Goal: Transaction & Acquisition: Purchase product/service

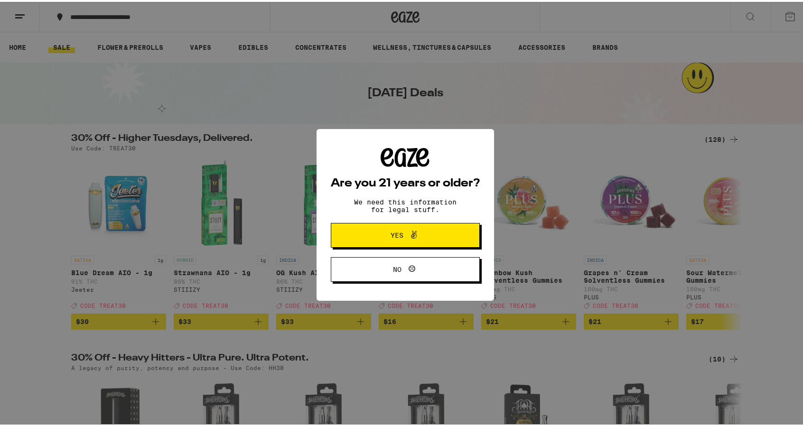
click at [393, 237] on span "Yes" at bounding box center [396, 233] width 13 height 7
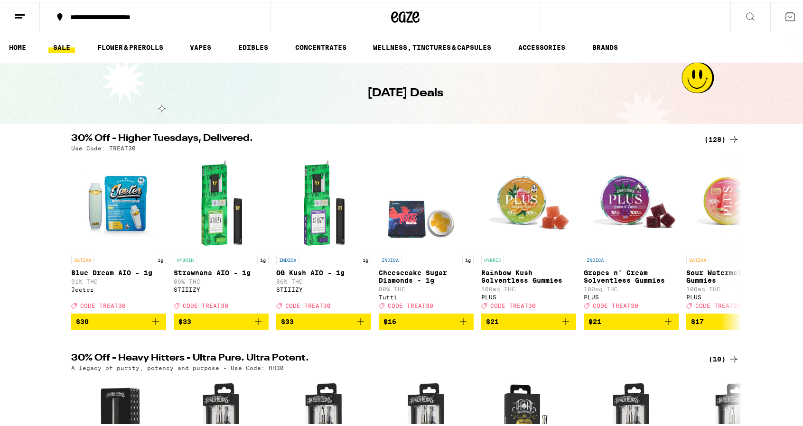
click at [784, 9] on icon at bounding box center [789, 14] width 11 height 11
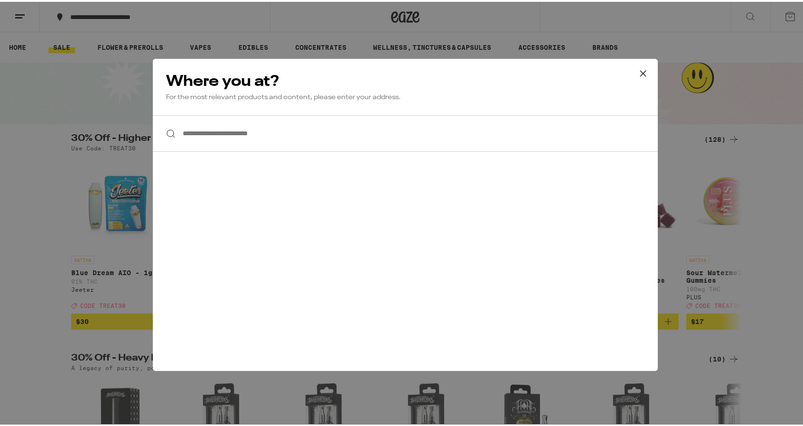
click at [637, 74] on icon at bounding box center [643, 72] width 14 height 14
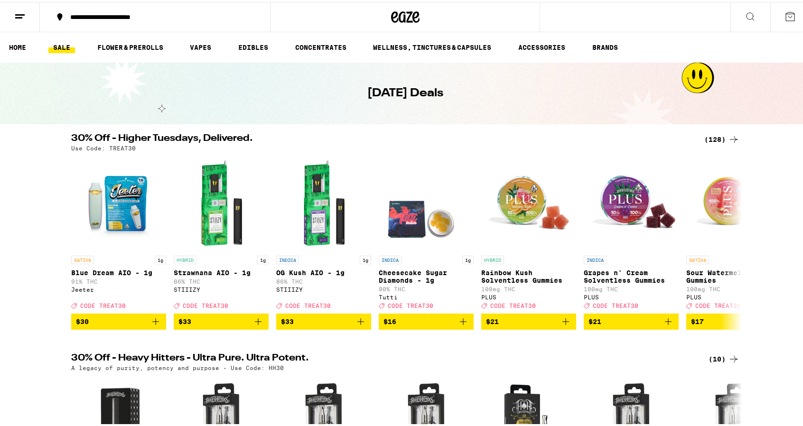
click at [27, 18] on button at bounding box center [20, 15] width 40 height 30
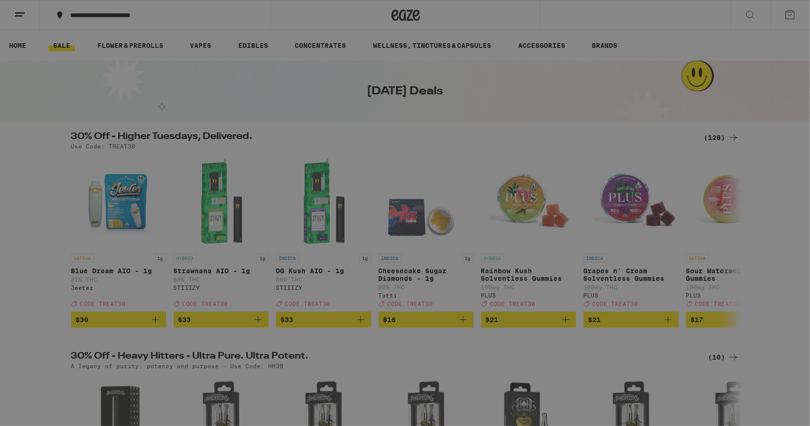
click at [64, 45] on button "Log In" at bounding box center [131, 50] width 167 height 19
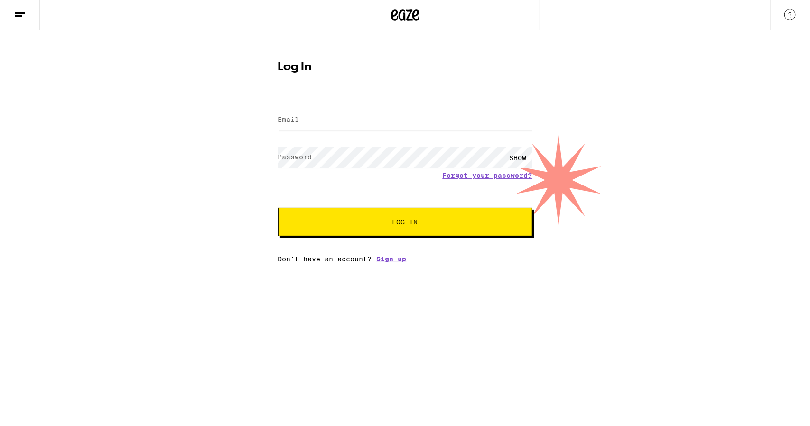
type input "ceo@swppqueen.com"
click at [361, 214] on button "Log In" at bounding box center [405, 222] width 254 height 28
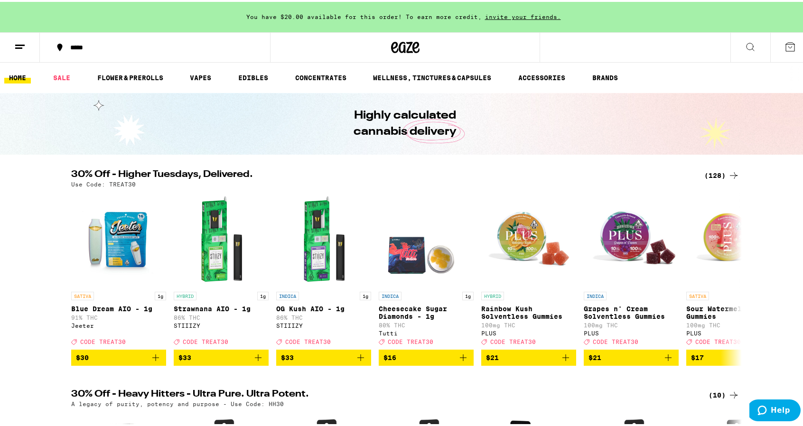
click at [77, 45] on div "*****" at bounding box center [159, 45] width 188 height 7
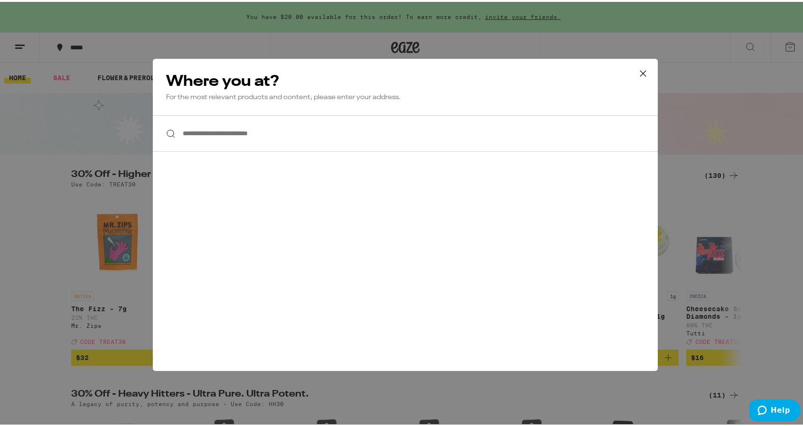
click at [249, 133] on input "**********" at bounding box center [405, 131] width 505 height 37
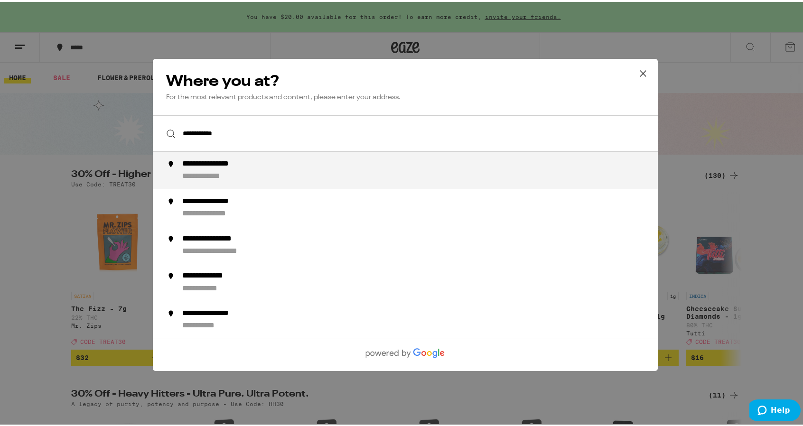
click at [277, 158] on li "**********" at bounding box center [405, 168] width 505 height 37
type input "**********"
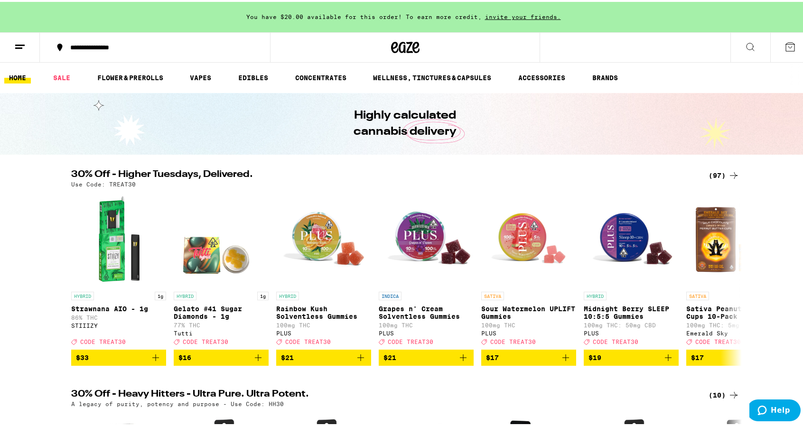
click at [720, 172] on div "(97)" at bounding box center [723, 173] width 31 height 11
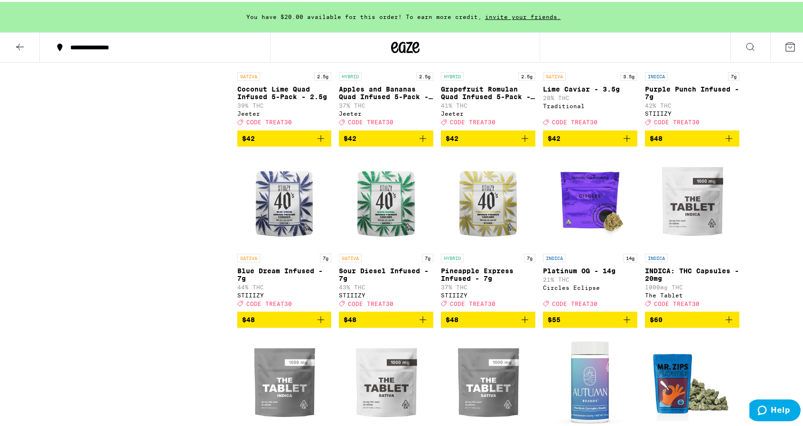
scroll to position [3097, 0]
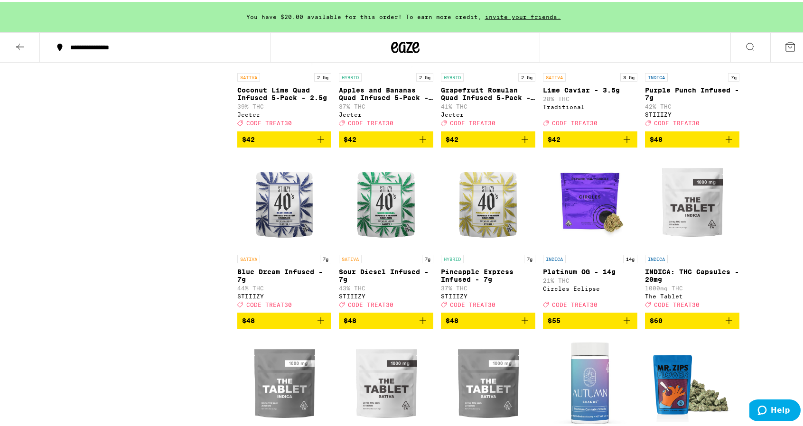
click at [726, 143] on icon "Add to bag" at bounding box center [728, 137] width 11 height 11
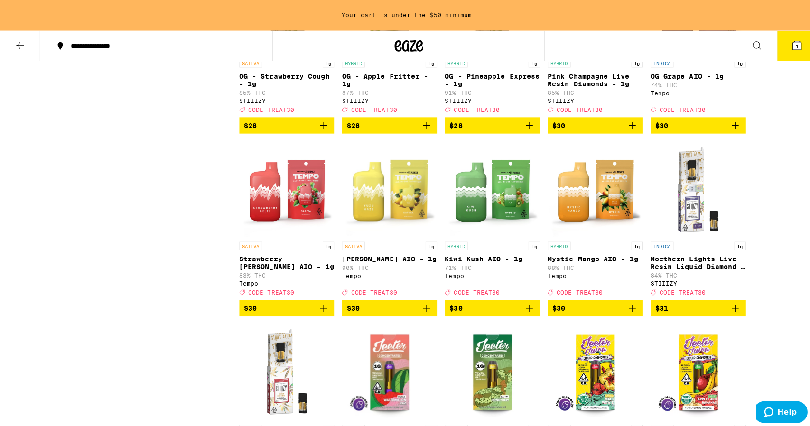
scroll to position [2196, 0]
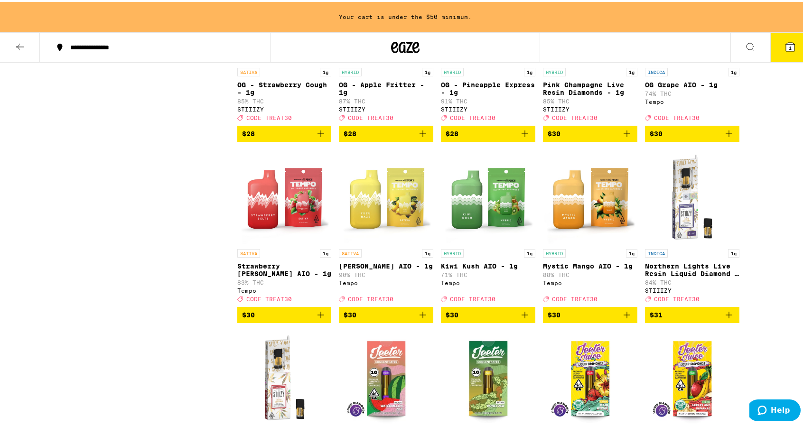
click at [579, 242] on img "Open page for Mystic Mango AIO - 1g from Tempo" at bounding box center [590, 195] width 94 height 95
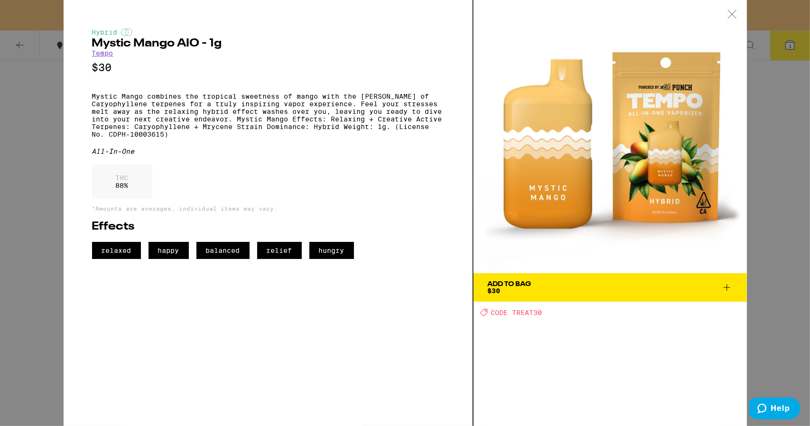
click at [725, 285] on icon at bounding box center [726, 287] width 11 height 11
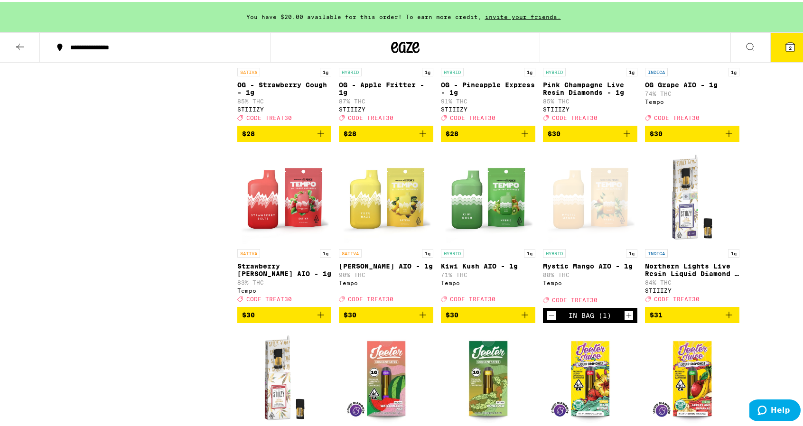
click at [726, 138] on icon "Add to bag" at bounding box center [728, 131] width 11 height 11
click at [780, 55] on button "3" at bounding box center [790, 45] width 40 height 29
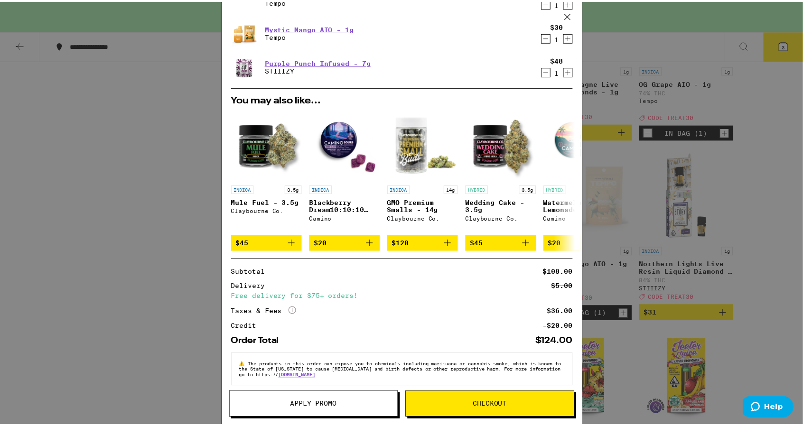
scroll to position [93, 0]
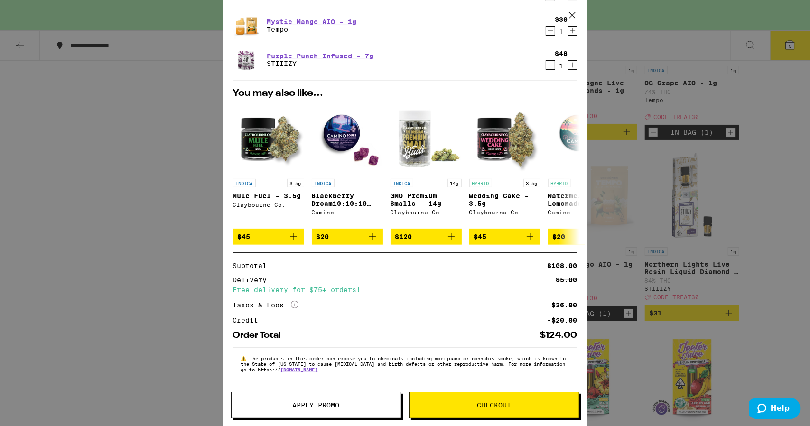
click at [574, 12] on icon at bounding box center [572, 15] width 14 height 14
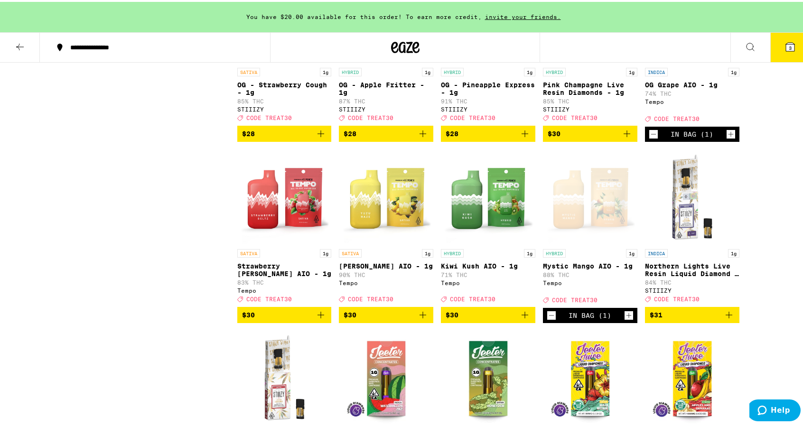
click at [786, 42] on icon at bounding box center [790, 45] width 9 height 9
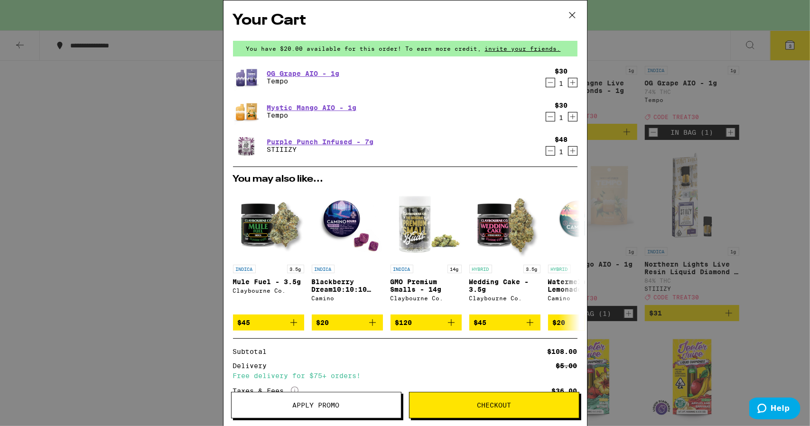
click at [572, 15] on icon at bounding box center [572, 15] width 6 height 6
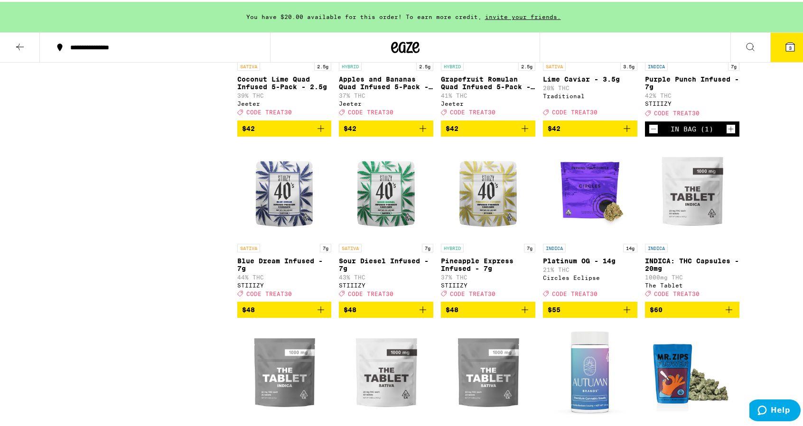
scroll to position [3097, 0]
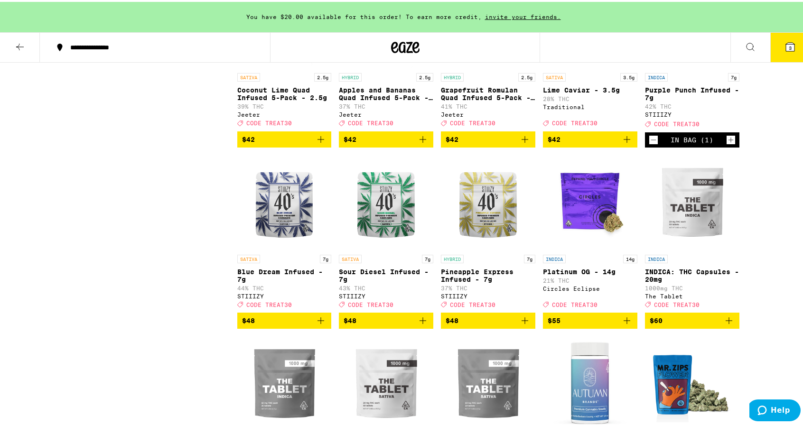
click at [729, 144] on icon "Increment" at bounding box center [730, 137] width 9 height 11
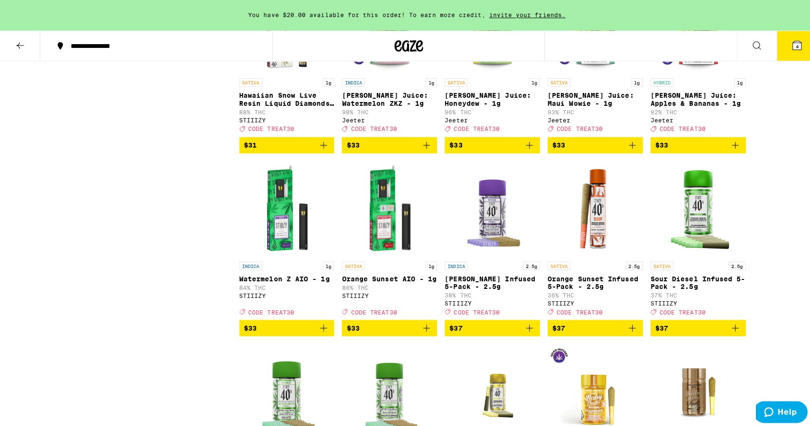
scroll to position [2338, 0]
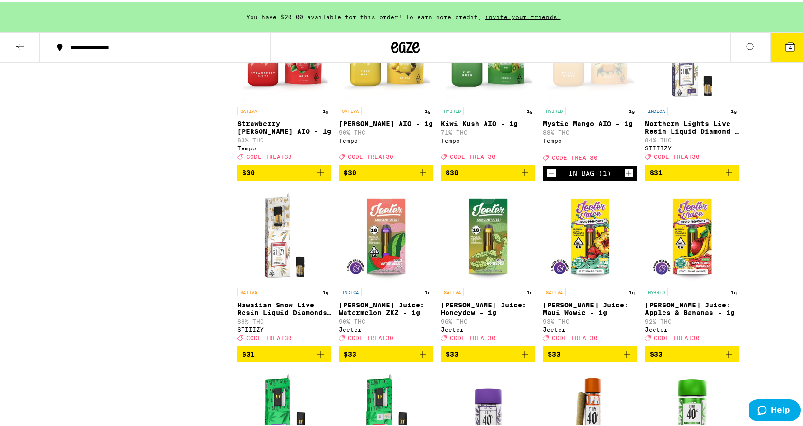
click at [788, 45] on span "4" at bounding box center [789, 46] width 3 height 6
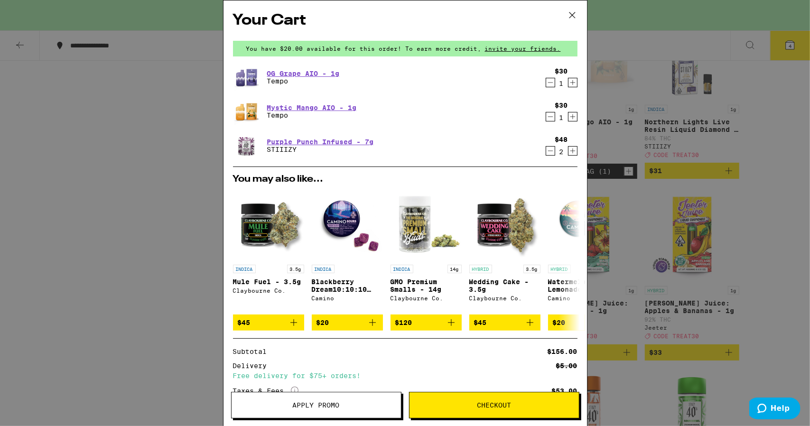
click at [571, 14] on icon at bounding box center [572, 15] width 6 height 6
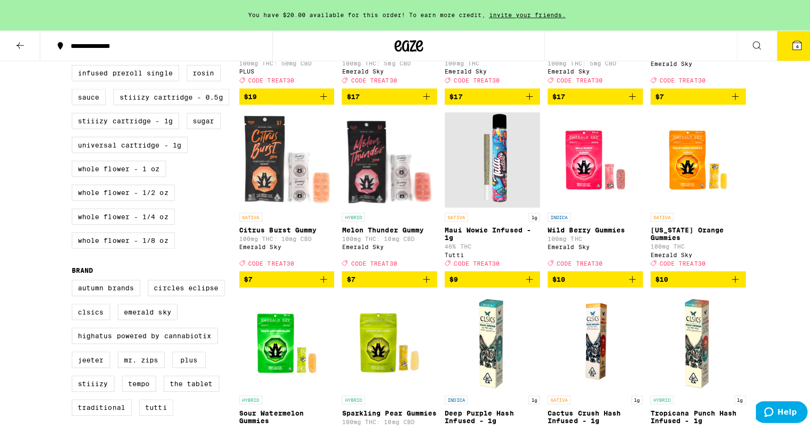
scroll to position [441, 0]
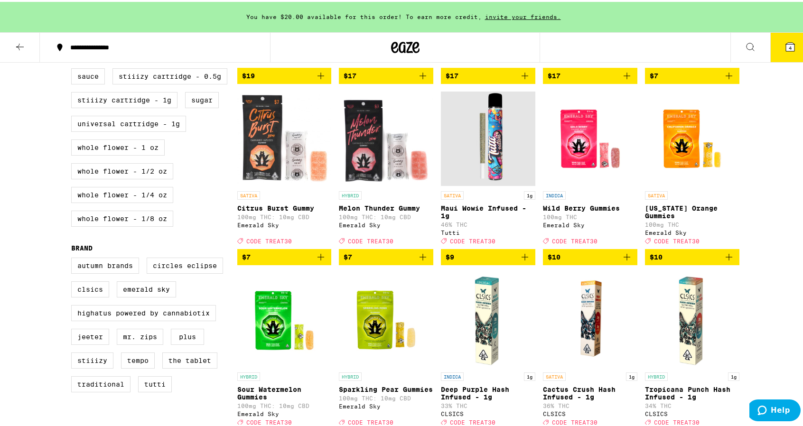
click at [623, 261] on icon "Add to bag" at bounding box center [626, 255] width 11 height 11
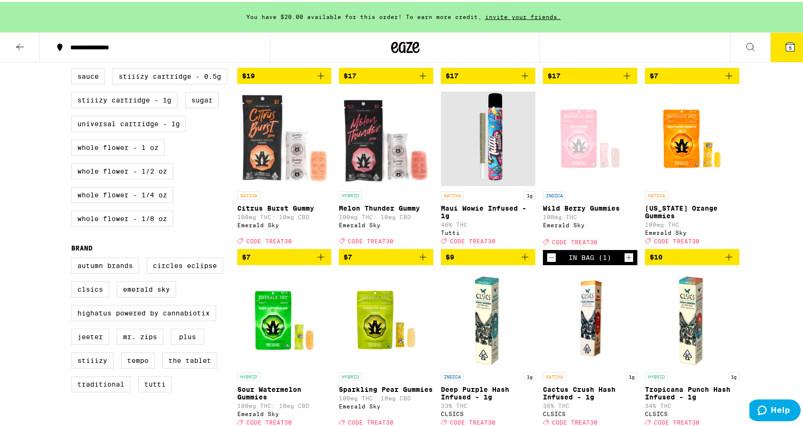
click at [626, 259] on icon "Increment" at bounding box center [628, 255] width 5 height 5
click at [417, 261] on icon "Add to bag" at bounding box center [422, 255] width 11 height 11
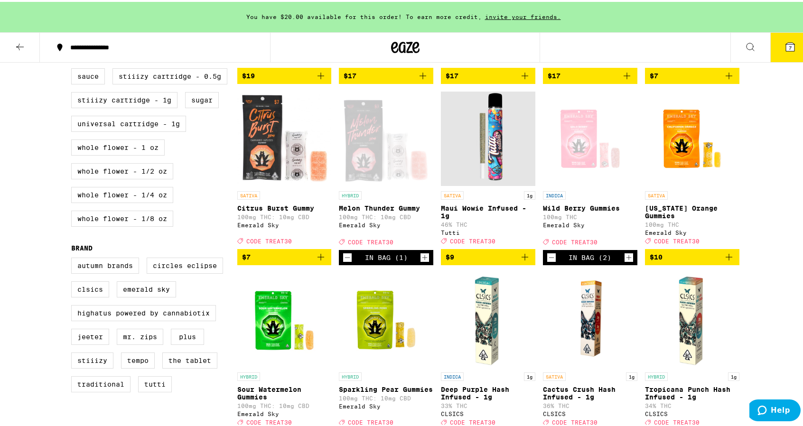
click at [420, 261] on icon "Increment" at bounding box center [424, 255] width 9 height 11
click at [784, 50] on icon at bounding box center [789, 44] width 11 height 11
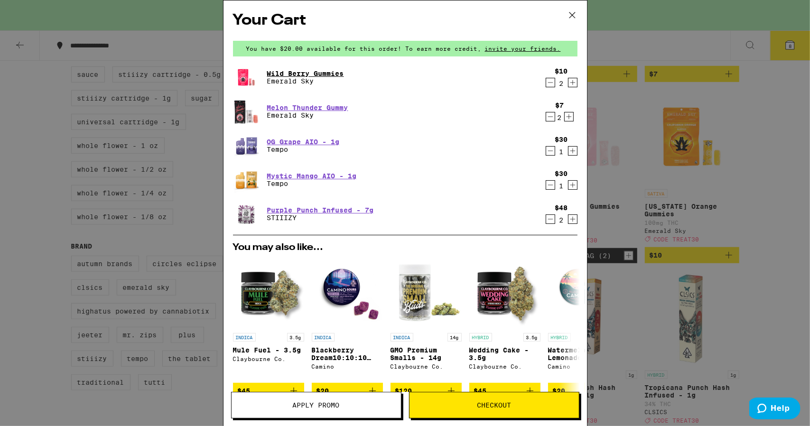
click at [288, 74] on link "Wild Berry Gummies" at bounding box center [305, 74] width 77 height 8
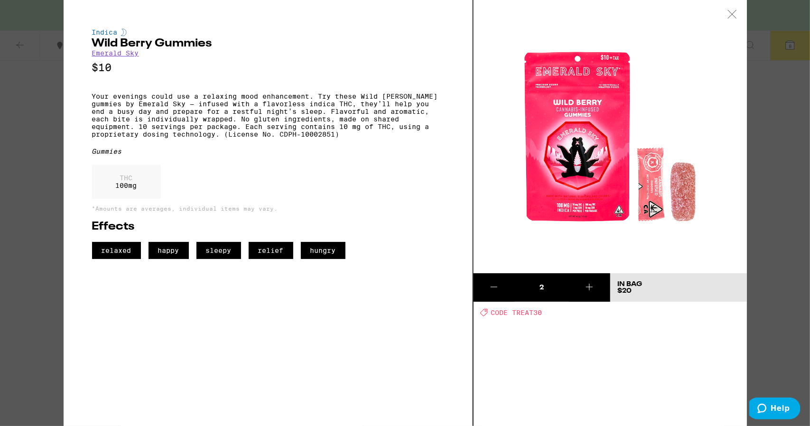
click at [730, 12] on icon at bounding box center [732, 14] width 8 height 8
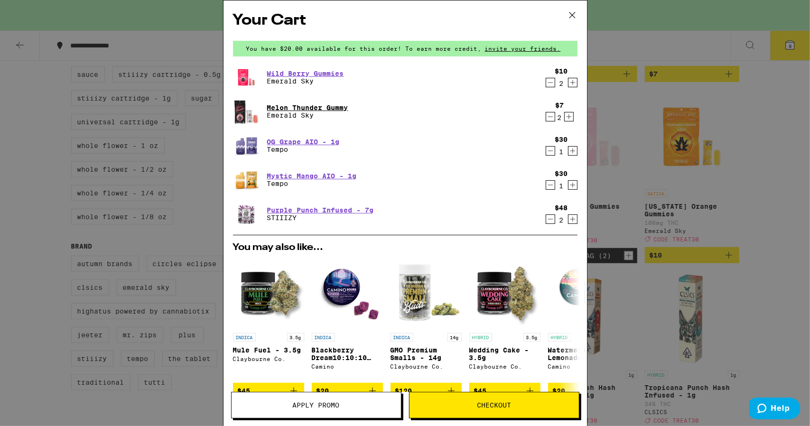
click at [295, 104] on link "Melon Thunder Gummy" at bounding box center [307, 108] width 81 height 8
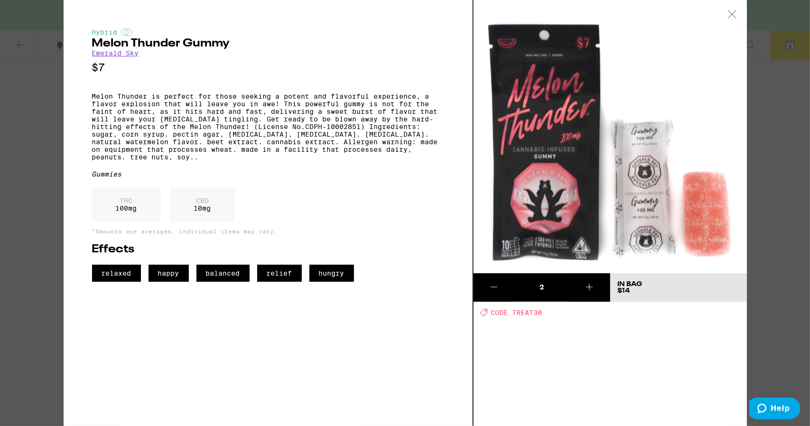
click at [732, 14] on icon at bounding box center [732, 14] width 8 height 8
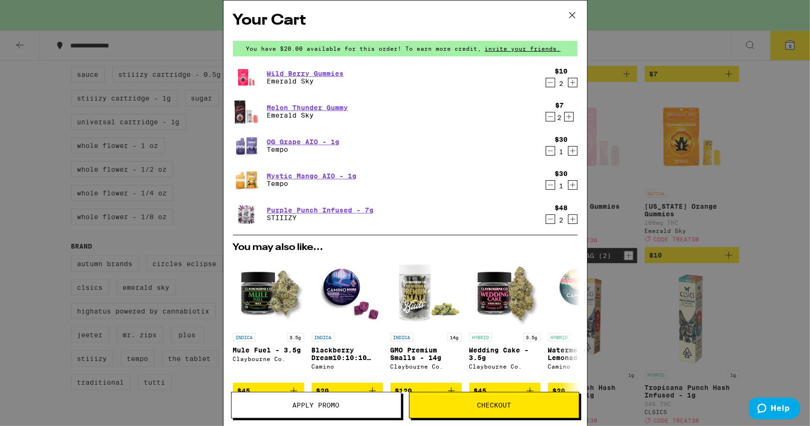
click at [520, 404] on span "Checkout" at bounding box center [493, 405] width 169 height 7
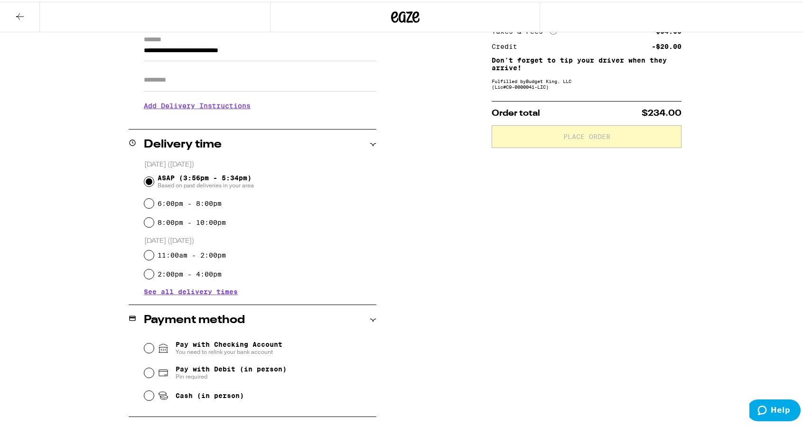
scroll to position [185, 0]
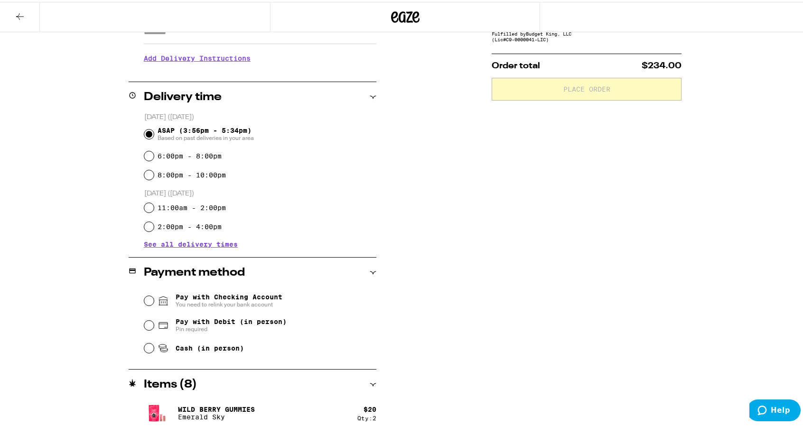
click at [151, 295] on div "Pay with Checking Account You need to relink your bank account" at bounding box center [260, 299] width 232 height 25
click at [147, 300] on input "Pay with Checking Account You need to relink your bank account" at bounding box center [148, 298] width 9 height 9
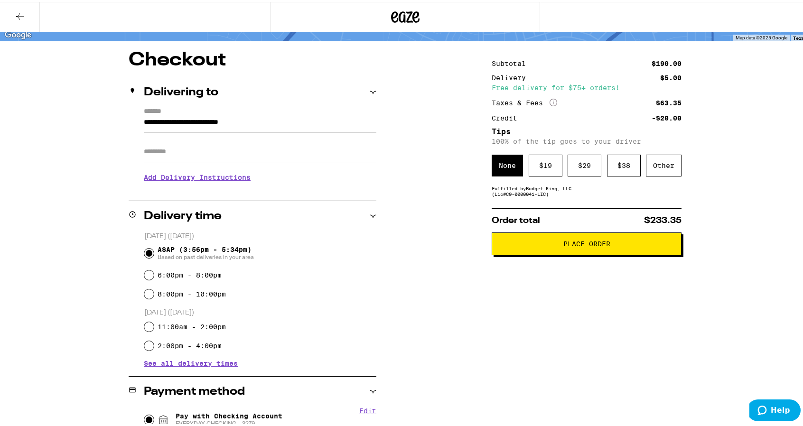
scroll to position [0, 0]
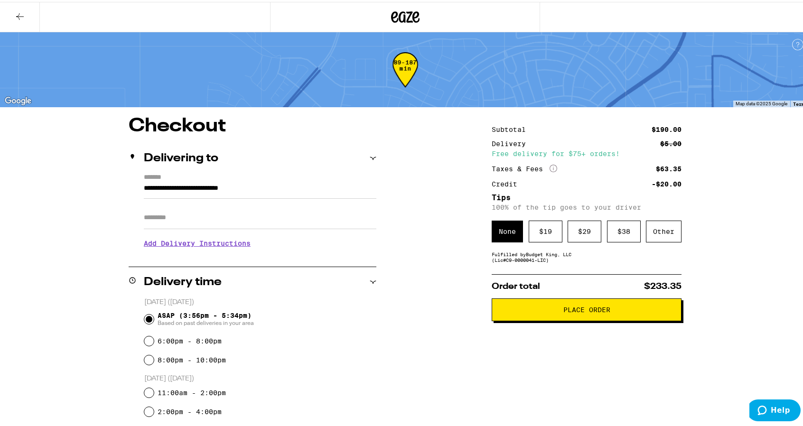
click at [20, 14] on icon at bounding box center [20, 14] width 8 height 7
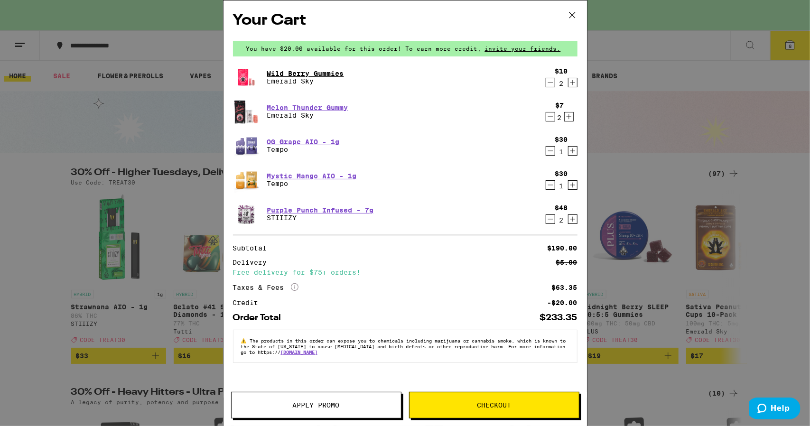
click at [296, 75] on link "Wild Berry Gummies" at bounding box center [305, 74] width 77 height 8
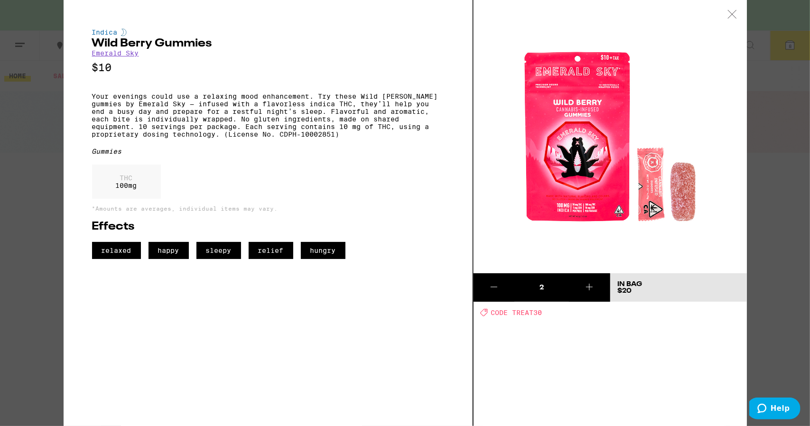
click at [731, 17] on icon at bounding box center [731, 14] width 9 height 9
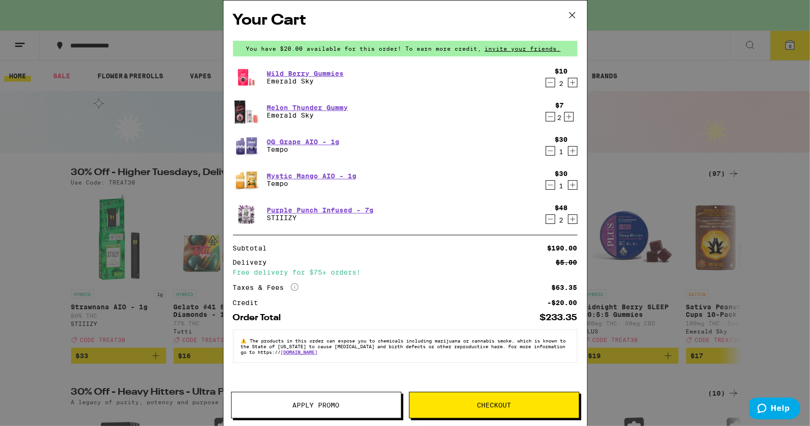
click at [571, 83] on icon "Increment" at bounding box center [572, 82] width 9 height 11
click at [570, 15] on icon at bounding box center [572, 15] width 14 height 14
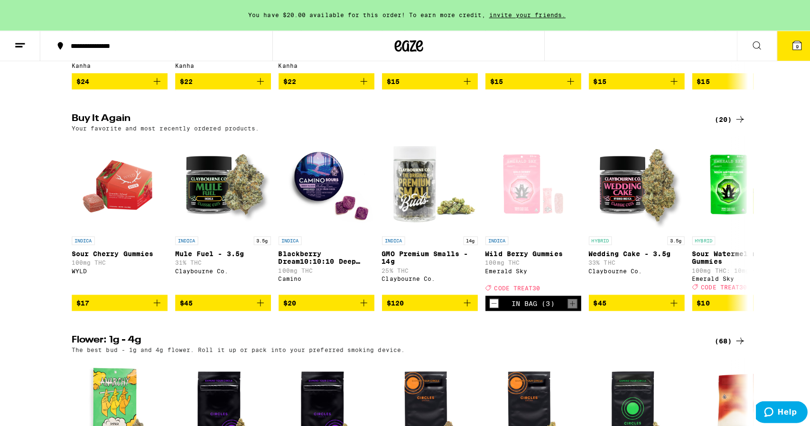
scroll to position [712, 0]
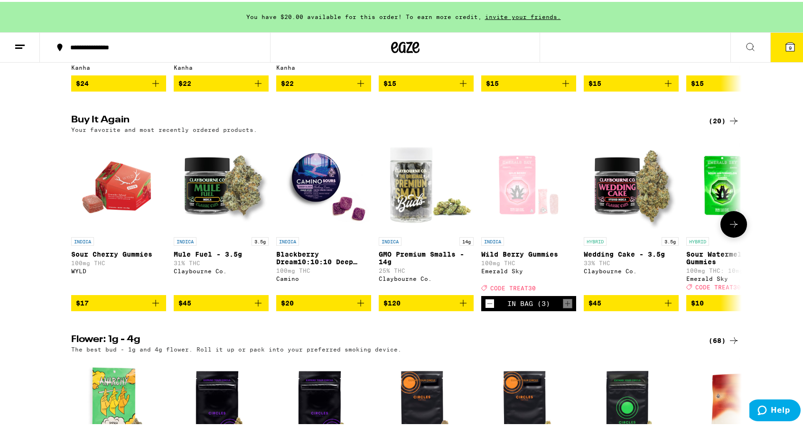
click at [254, 307] on icon "Add to bag" at bounding box center [257, 301] width 11 height 11
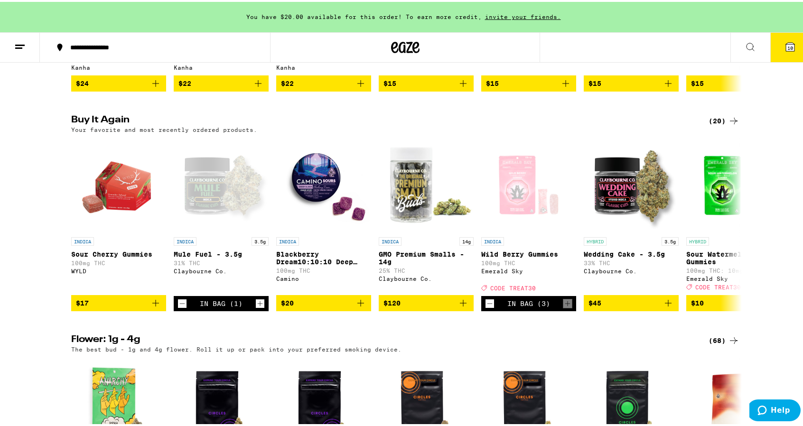
click at [787, 45] on span "10" at bounding box center [790, 46] width 6 height 6
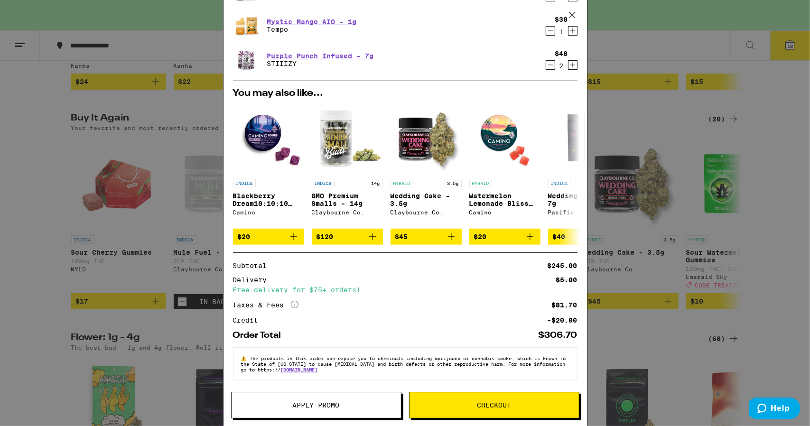
scroll to position [195, 0]
click at [486, 404] on span "Checkout" at bounding box center [494, 405] width 34 height 7
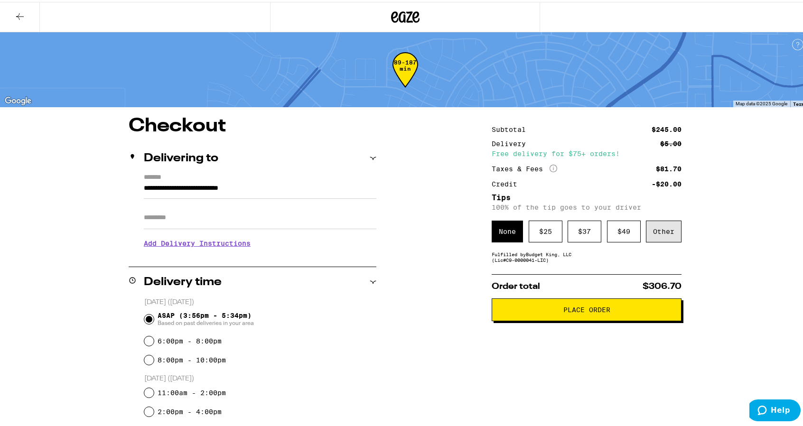
click at [657, 233] on div "Other" at bounding box center [664, 230] width 36 height 22
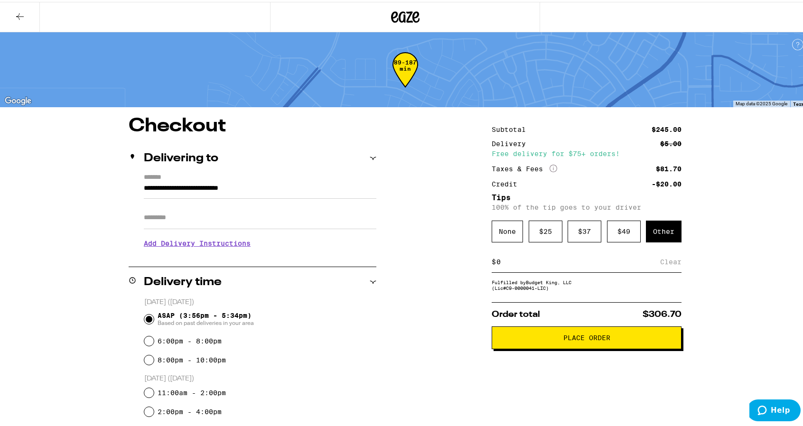
click at [519, 260] on input at bounding box center [578, 260] width 164 height 9
click at [668, 232] on div "Other" at bounding box center [664, 230] width 36 height 22
click at [501, 263] on input at bounding box center [578, 260] width 164 height 9
type input "12"
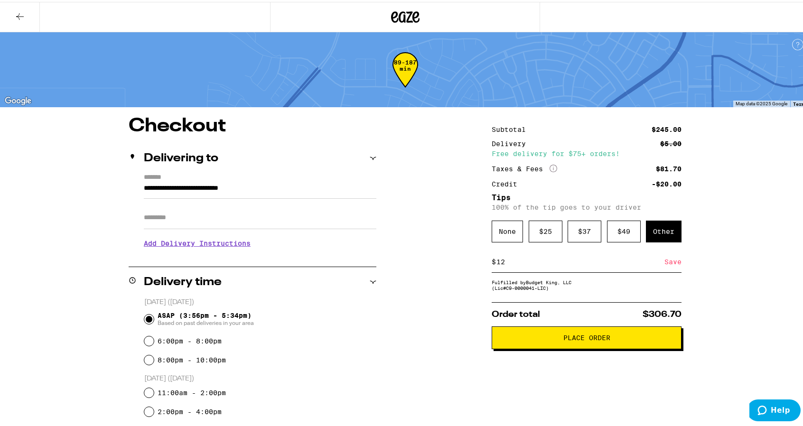
click at [762, 283] on div "**********" at bounding box center [405, 409] width 810 height 819
click at [670, 259] on div "Save" at bounding box center [672, 260] width 17 height 21
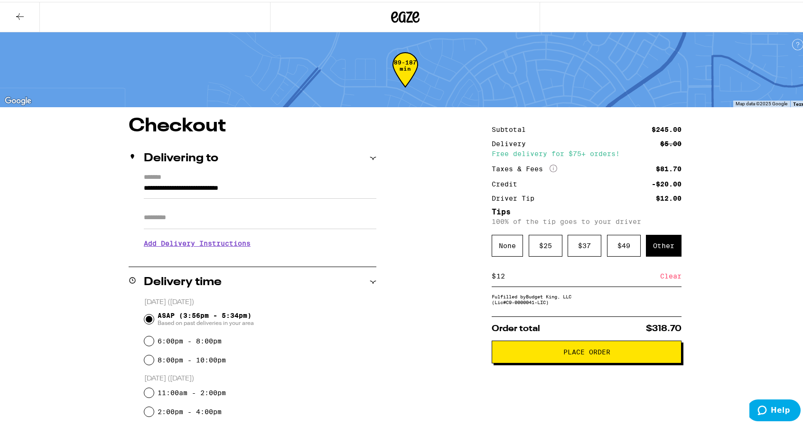
scroll to position [47, 0]
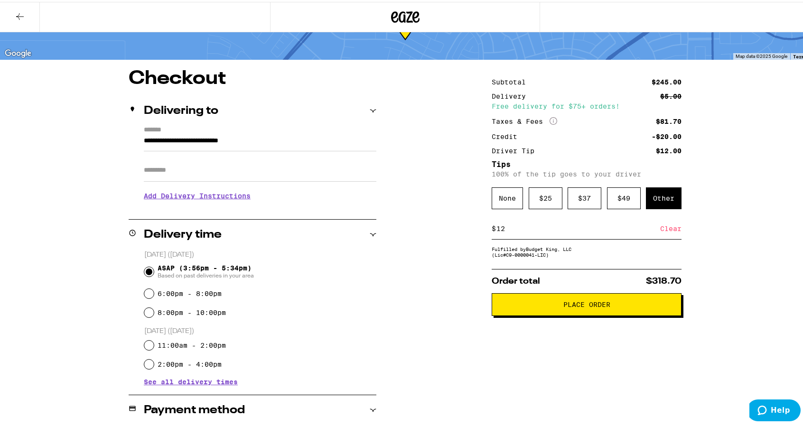
click at [597, 306] on span "Place Order" at bounding box center [586, 302] width 47 height 7
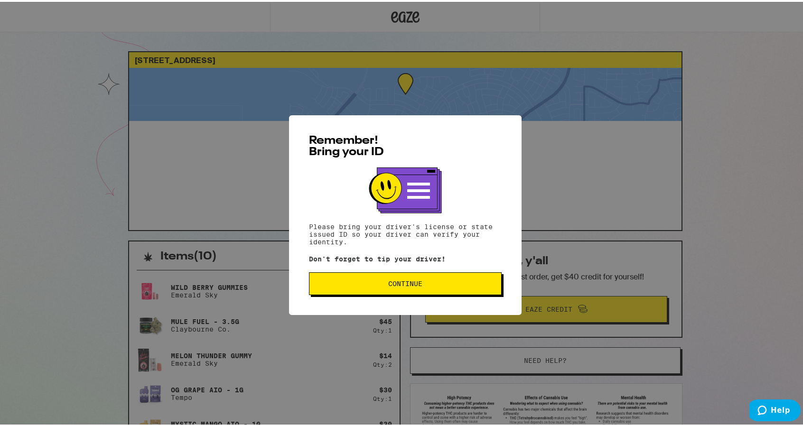
click at [411, 284] on span "Continue" at bounding box center [405, 281] width 34 height 7
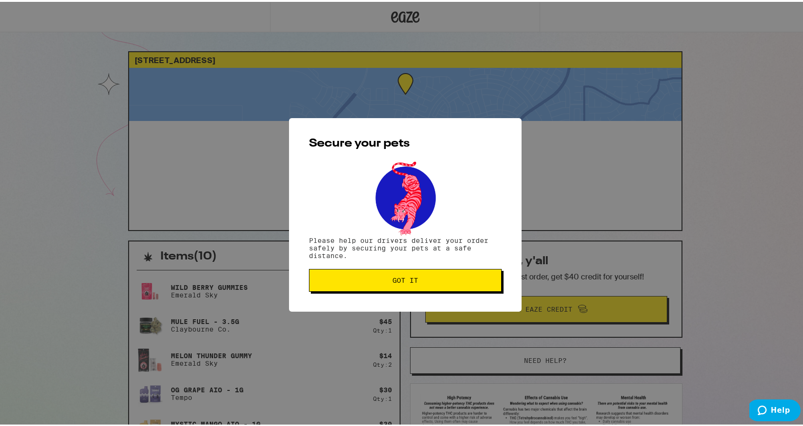
click at [416, 282] on span "Got it" at bounding box center [405, 278] width 176 height 7
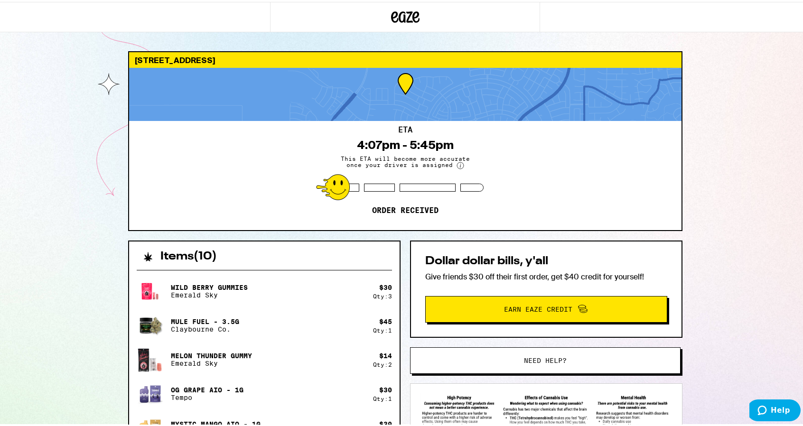
drag, startPoint x: 359, startPoint y: 142, endPoint x: 445, endPoint y: 146, distance: 85.9
click at [445, 146] on div "4:07pm - 5:45pm" at bounding box center [405, 143] width 97 height 13
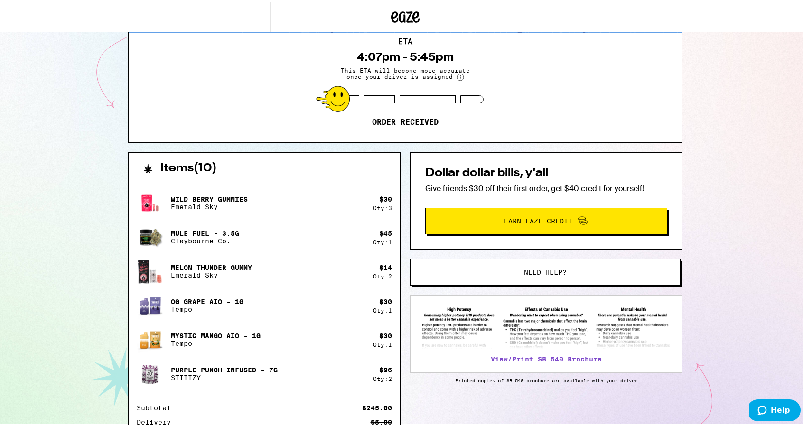
scroll to position [95, 0]
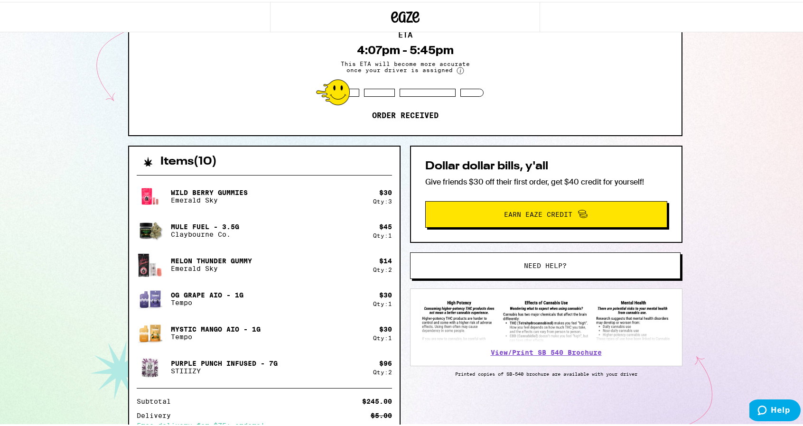
click at [510, 267] on button "Need help?" at bounding box center [545, 263] width 270 height 27
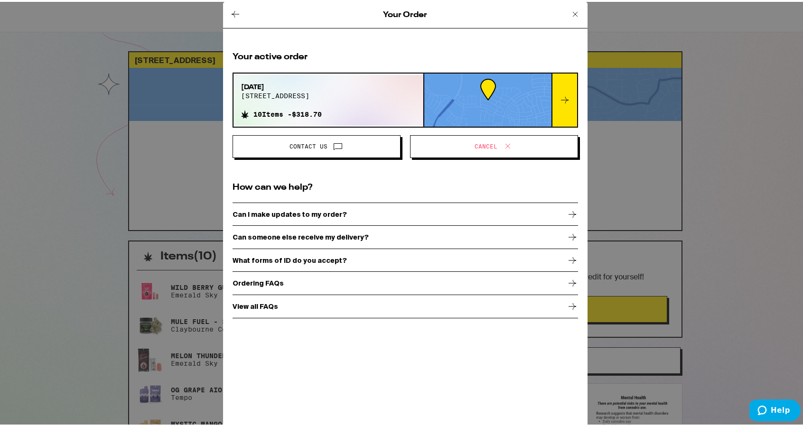
click at [326, 136] on button "Contact Us" at bounding box center [316, 144] width 168 height 23
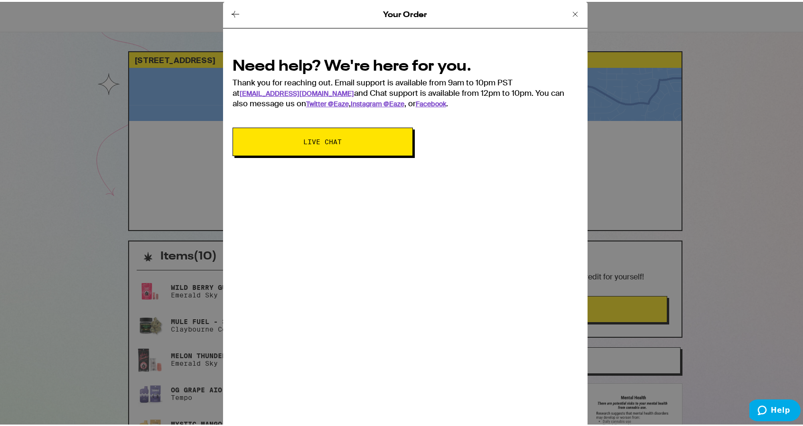
click at [329, 144] on button "Live Chat" at bounding box center [322, 140] width 180 height 28
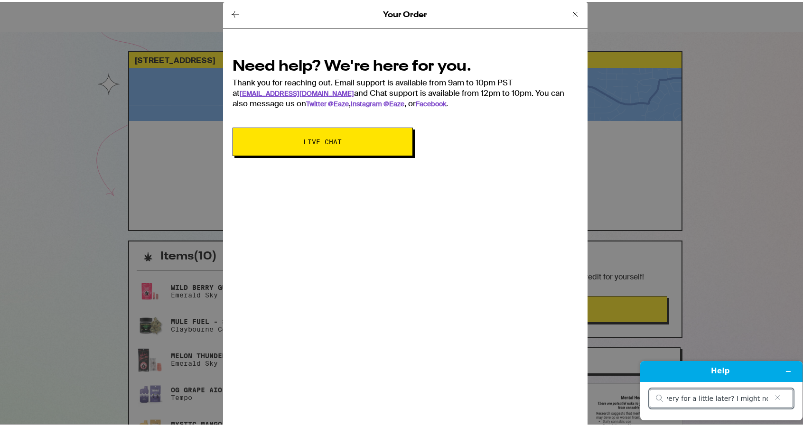
type input "can i reschedule my delivery for a little later? I might not be here"
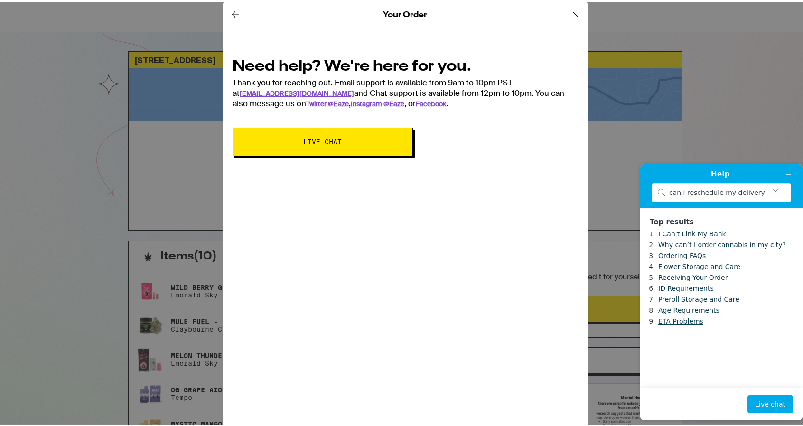
click at [678, 325] on link "ETA Problems" at bounding box center [680, 321] width 45 height 8
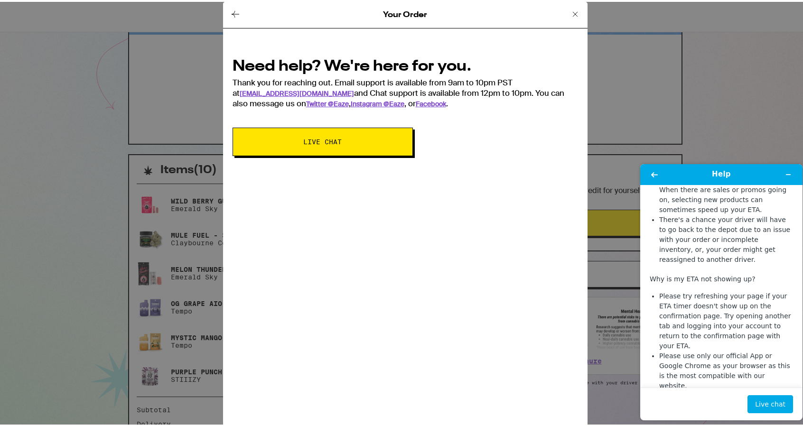
scroll to position [142, 0]
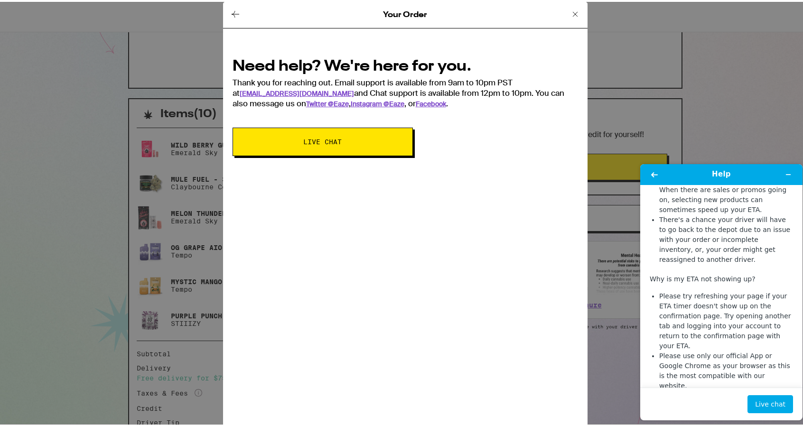
click at [676, 411] on link "support@eaze.com" at bounding box center [714, 415] width 116 height 8
click at [573, 13] on icon at bounding box center [574, 12] width 11 height 11
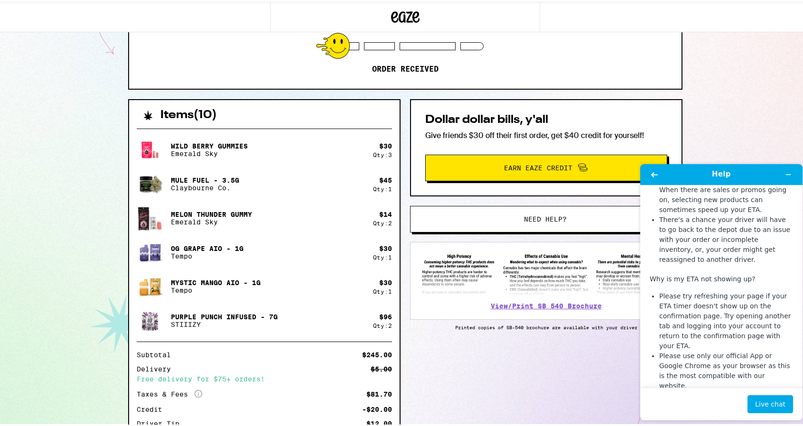
scroll to position [142, 0]
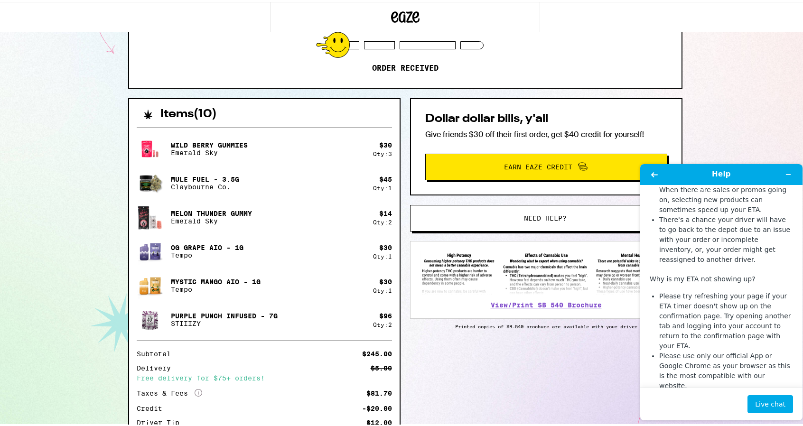
drag, startPoint x: 706, startPoint y: 354, endPoint x: 734, endPoint y: 390, distance: 45.7
click at [664, 400] on p "You can contact our support team at support@eaze.com or via live chat on the Ea…" at bounding box center [720, 425] width 143 height 50
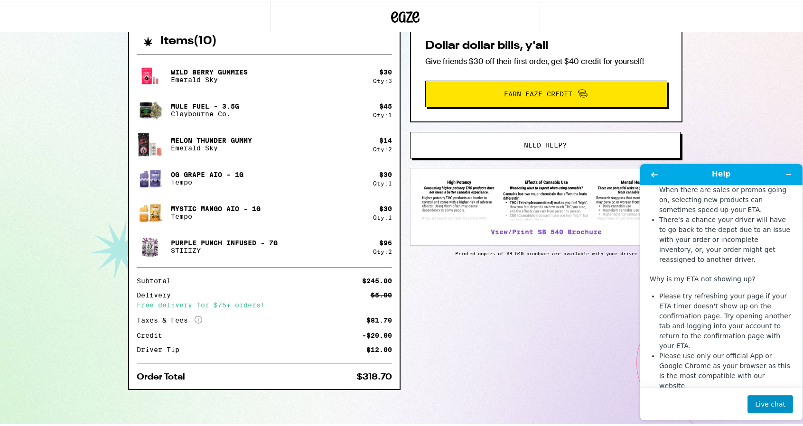
click at [768, 401] on button "Live chat" at bounding box center [770, 404] width 46 height 18
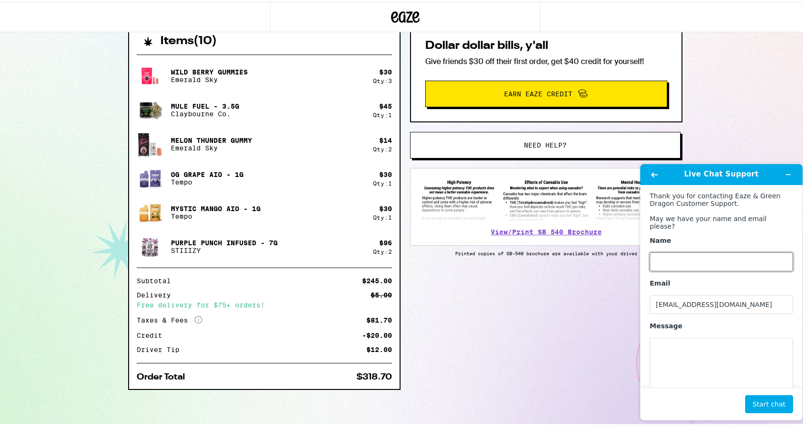
drag, startPoint x: 684, startPoint y: 263, endPoint x: 691, endPoint y: 255, distance: 11.1
click at [684, 263] on input "Name" at bounding box center [720, 261] width 143 height 19
type input "Laura Robles"
click at [677, 357] on textarea "Message" at bounding box center [720, 363] width 143 height 53
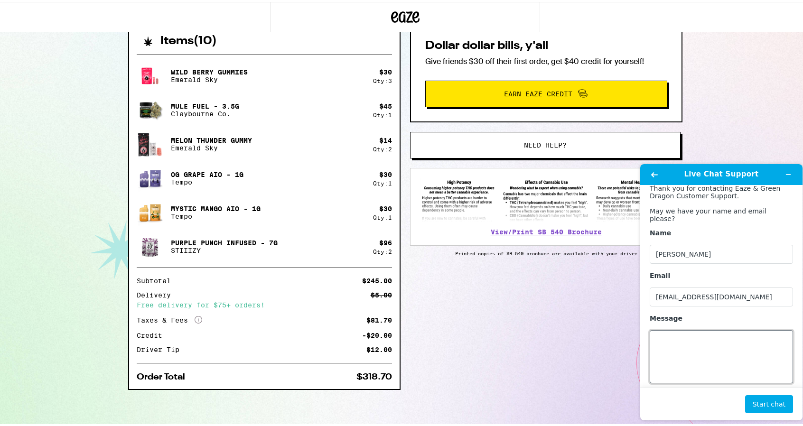
scroll to position [14, 0]
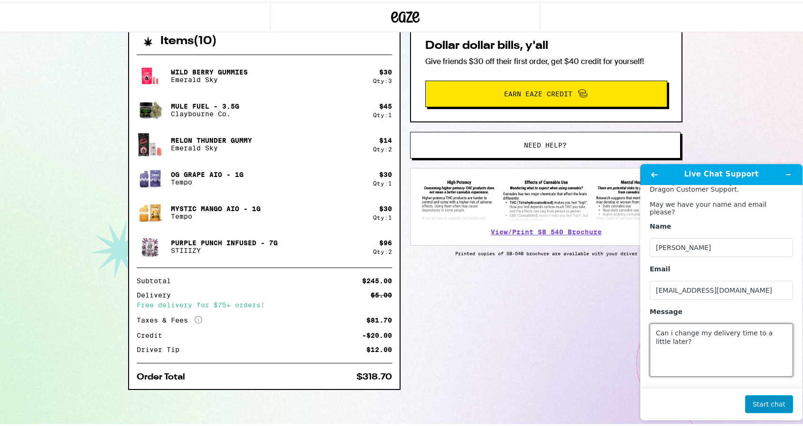
type textarea "Can i change my delivery time to a little later?"
click at [769, 405] on button "Start chat" at bounding box center [769, 404] width 48 height 18
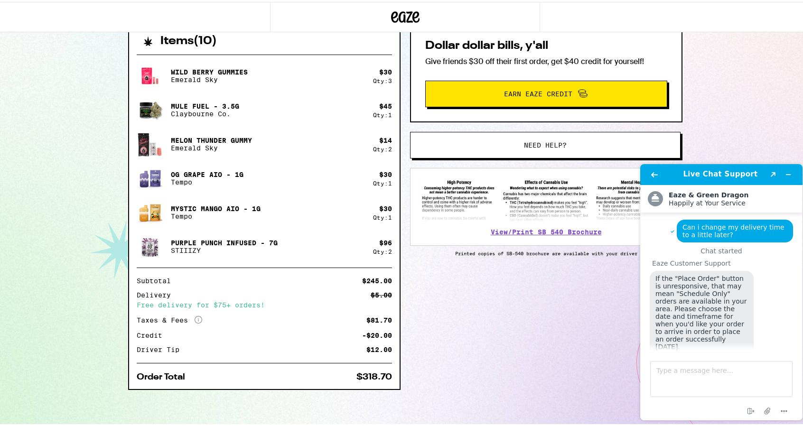
scroll to position [9, 0]
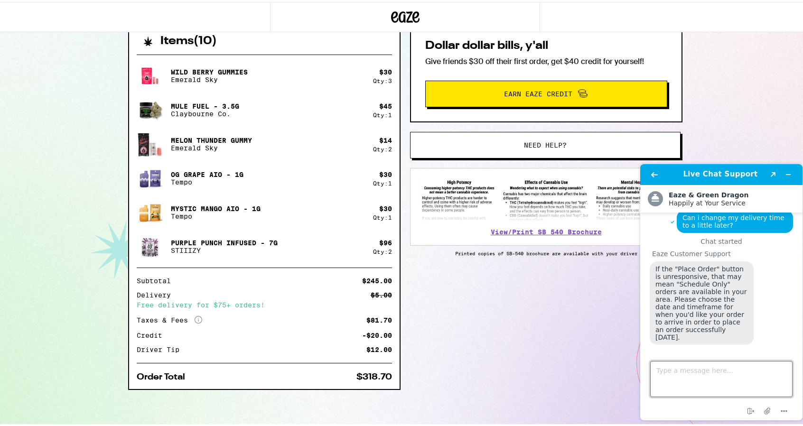
click at [688, 367] on textarea "Type a message here..." at bounding box center [721, 379] width 142 height 36
type textarea "can i change the delivery time?"
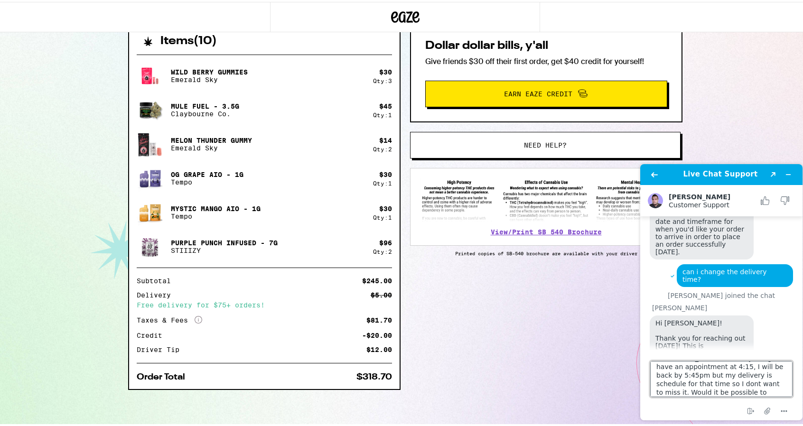
scroll to position [21, 0]
type textarea "Hi bryan! im sorry i forgot i have an appointment at 4:15, I will be back by 5:…"
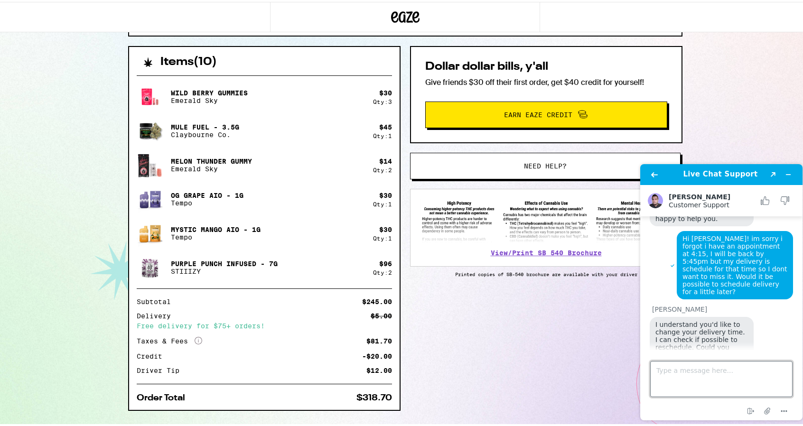
scroll to position [215, 0]
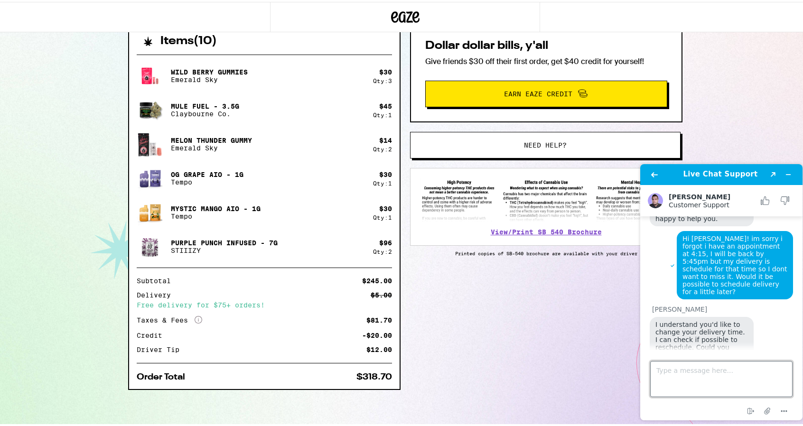
click at [695, 381] on textarea "Type a message here..." at bounding box center [721, 379] width 142 height 36
type textarea "I"
type textarea "279-675-415"
drag, startPoint x: 712, startPoint y: 370, endPoint x: 642, endPoint y: 370, distance: 70.2
click at [642, 370] on footer "Type a message here... 279-675-415 End chat Attach file Options" at bounding box center [721, 385] width 162 height 70
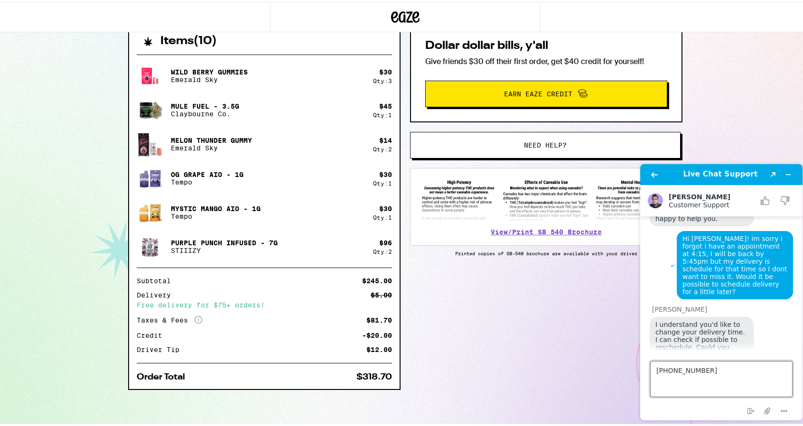
type textarea "619-592-6825"
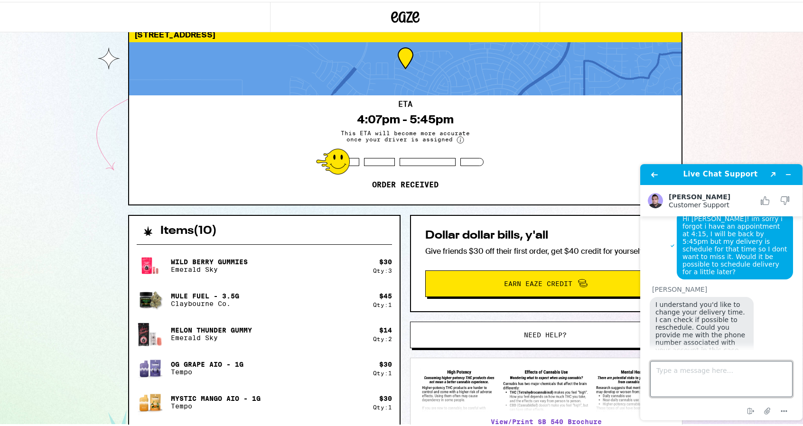
scroll to position [348, 0]
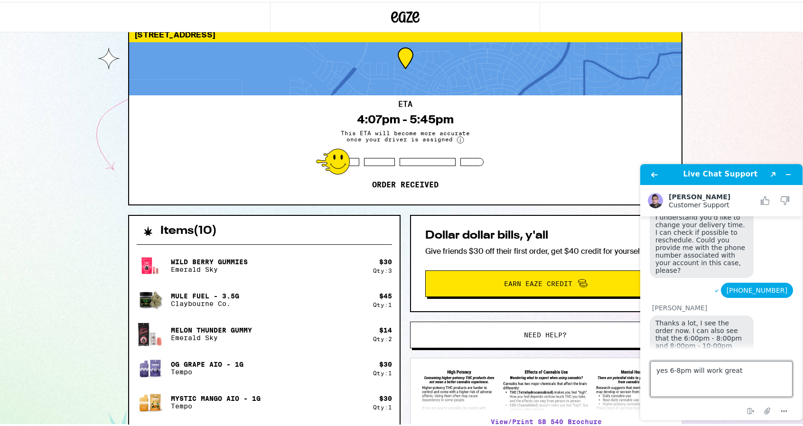
type textarea "yes 6-8pm will work great!"
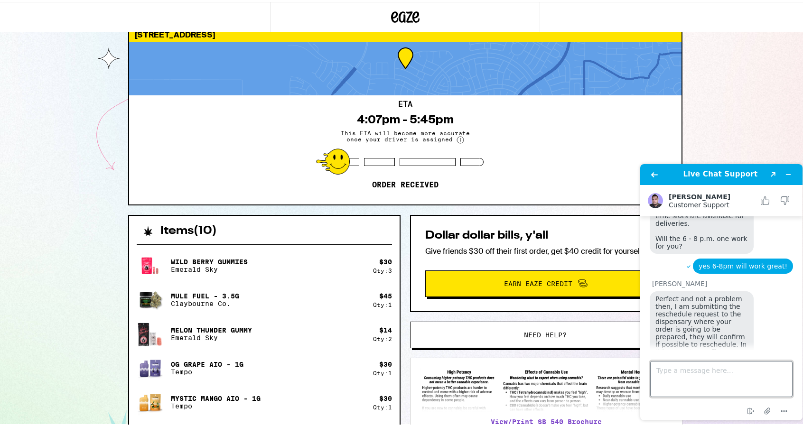
scroll to position [486, 0]
type textarea "ok that would be great"
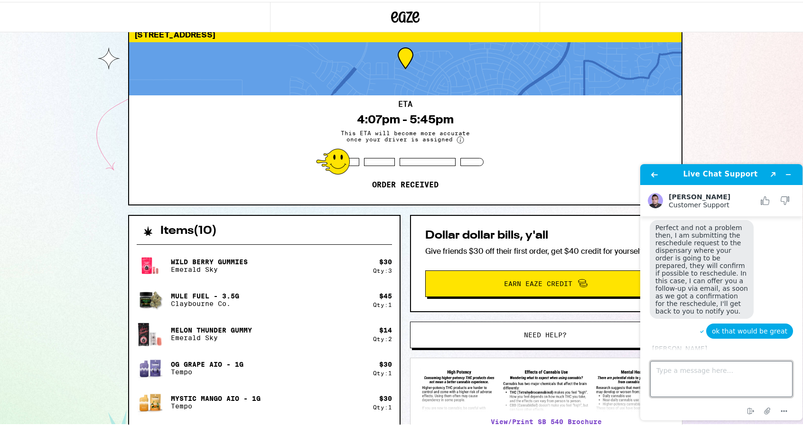
scroll to position [595, 0]
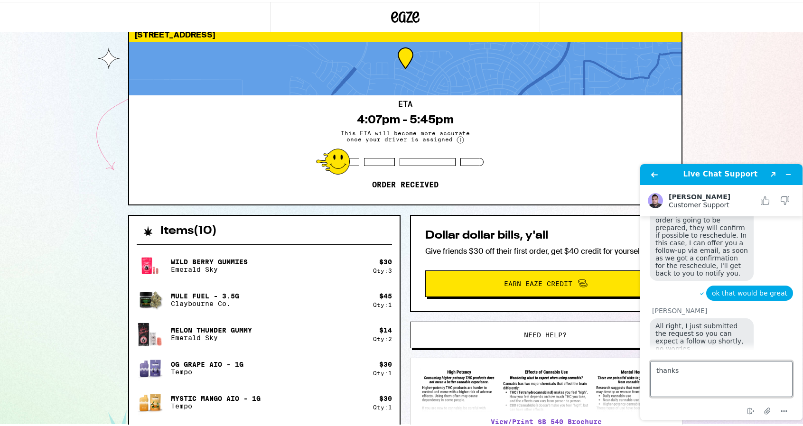
type textarea "thanks!"
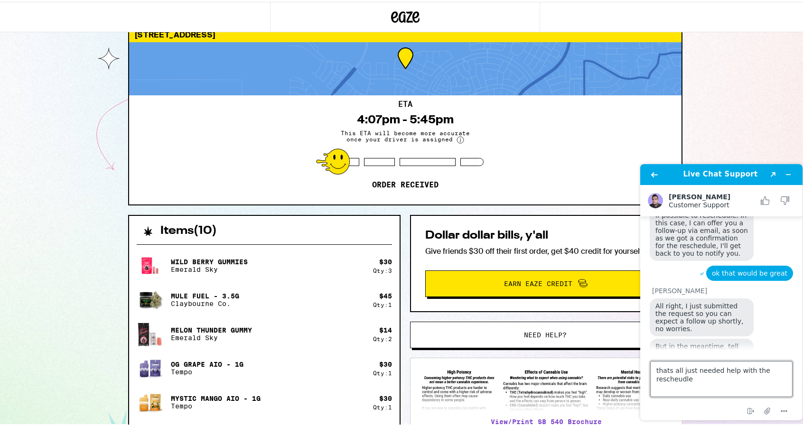
type textarea "thats all just needed help with the rescheudle"
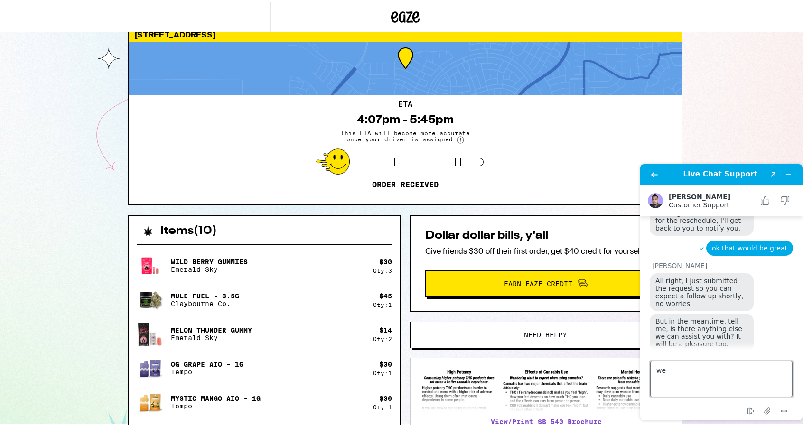
type textarea "w"
type textarea "ill look out for the follow up email"
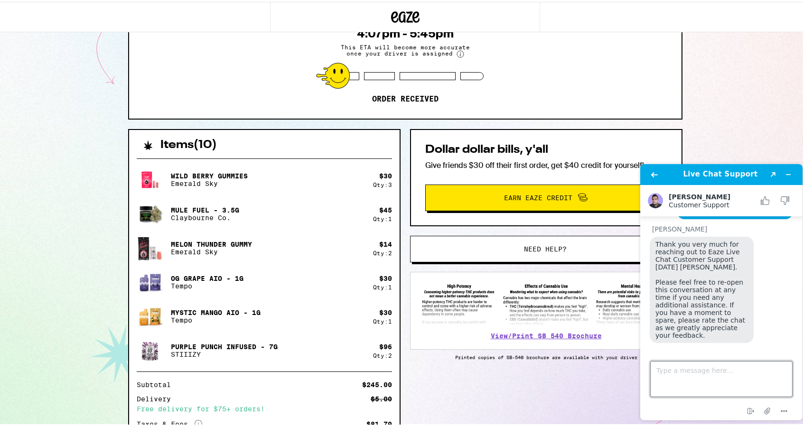
scroll to position [121, 0]
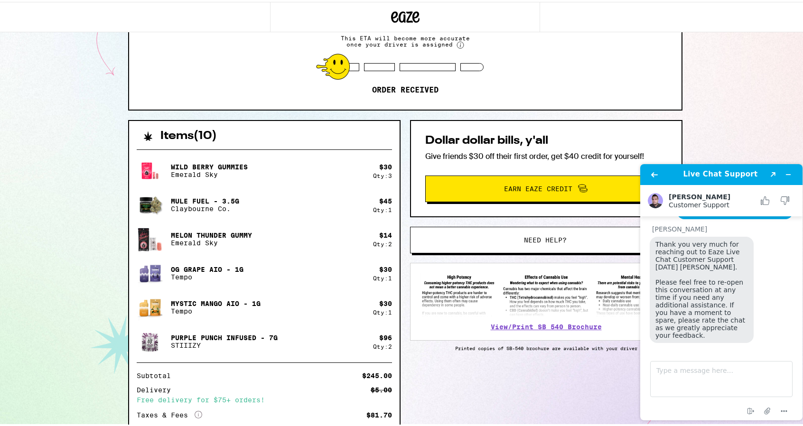
click at [723, 352] on button "Rate this chat" at bounding box center [720, 361] width 61 height 18
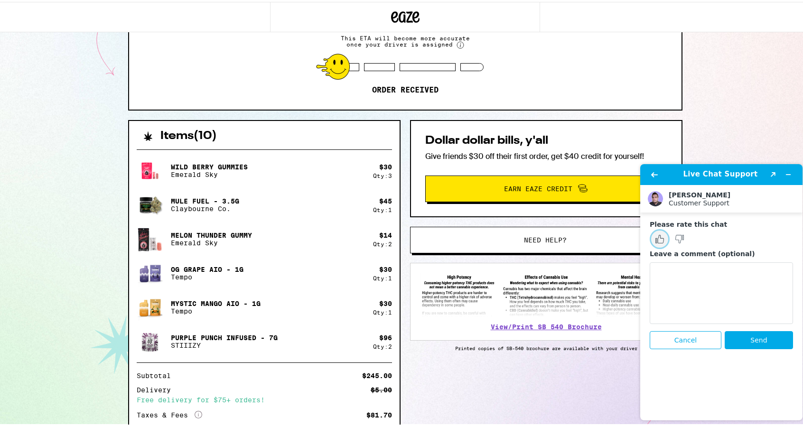
click at [662, 234] on icon "Rate this chat as good" at bounding box center [659, 238] width 9 height 9
click at [766, 347] on button "Send" at bounding box center [758, 340] width 68 height 18
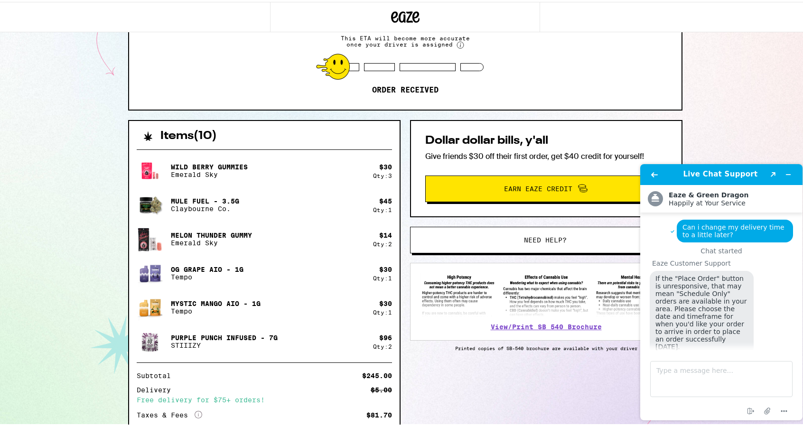
scroll to position [864, 0]
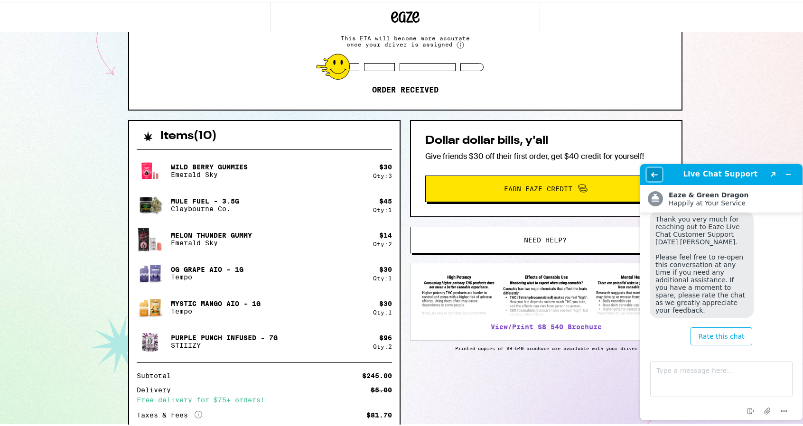
click at [657, 173] on icon "Back" at bounding box center [654, 174] width 7 height 7
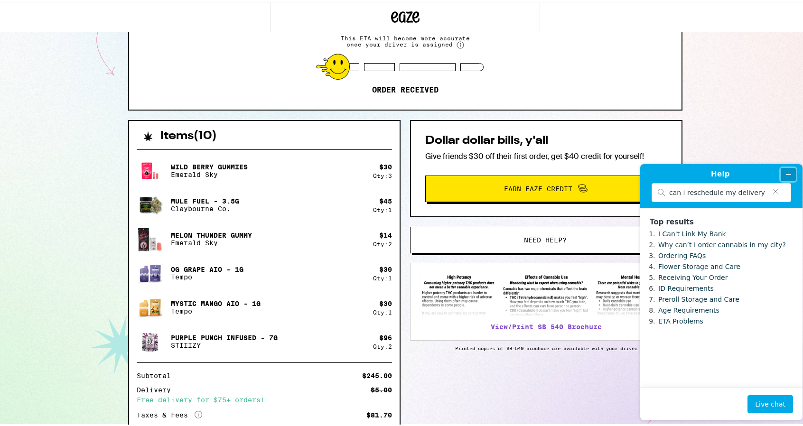
click at [786, 176] on icon "Minimize widget" at bounding box center [788, 174] width 7 height 7
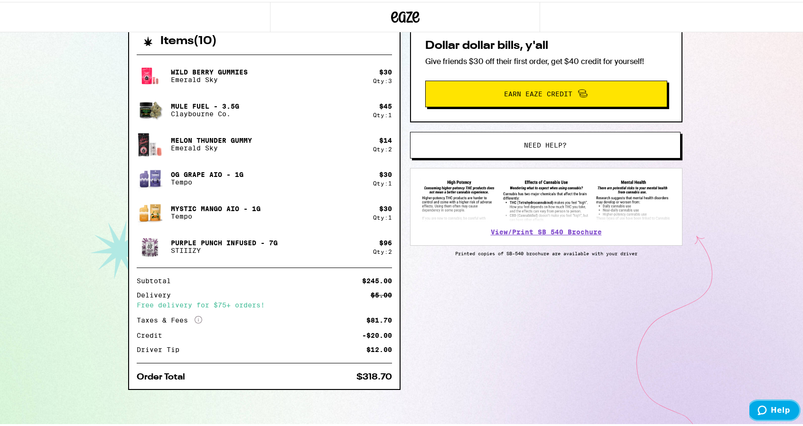
scroll to position [0, 0]
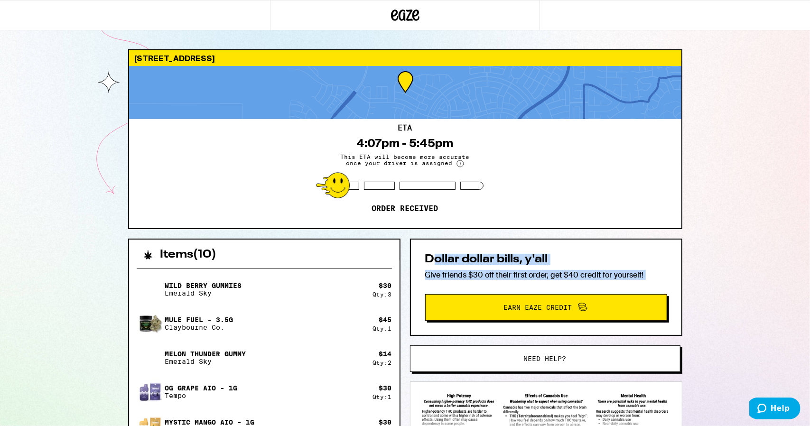
drag, startPoint x: 431, startPoint y: 261, endPoint x: 652, endPoint y: 279, distance: 221.9
click at [613, 279] on div "Dollar dollar bills, y'all Give friends $30 off their first order, get $40 cred…" at bounding box center [546, 287] width 272 height 97
click at [672, 273] on div "Dollar dollar bills, y'all Give friends $30 off their first order, get $40 cred…" at bounding box center [546, 287] width 272 height 97
drag, startPoint x: 638, startPoint y: 278, endPoint x: 421, endPoint y: 258, distance: 217.3
click at [421, 258] on div "Dollar dollar bills, y'all Give friends $30 off their first order, get $40 cred…" at bounding box center [546, 287] width 272 height 97
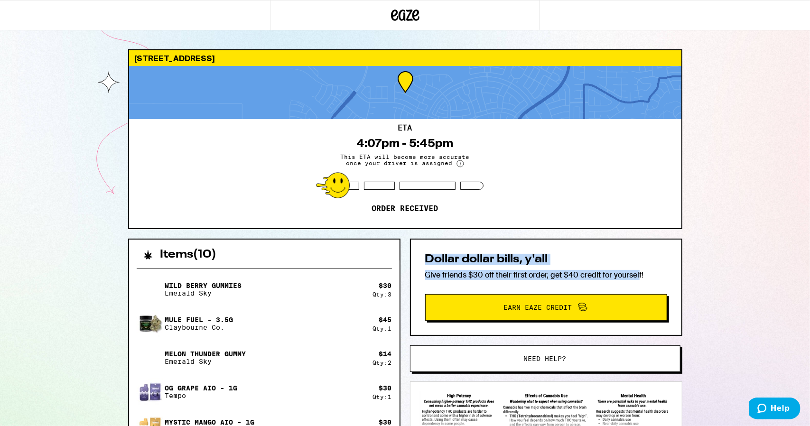
click at [421, 258] on div "Dollar dollar bills, y'all Give friends $30 off their first order, get $40 cred…" at bounding box center [546, 287] width 272 height 97
drag, startPoint x: 427, startPoint y: 258, endPoint x: 642, endPoint y: 273, distance: 216.0
click at [626, 276] on div "Dollar dollar bills, y'all Give friends $30 off their first order, get $40 cred…" at bounding box center [546, 287] width 272 height 97
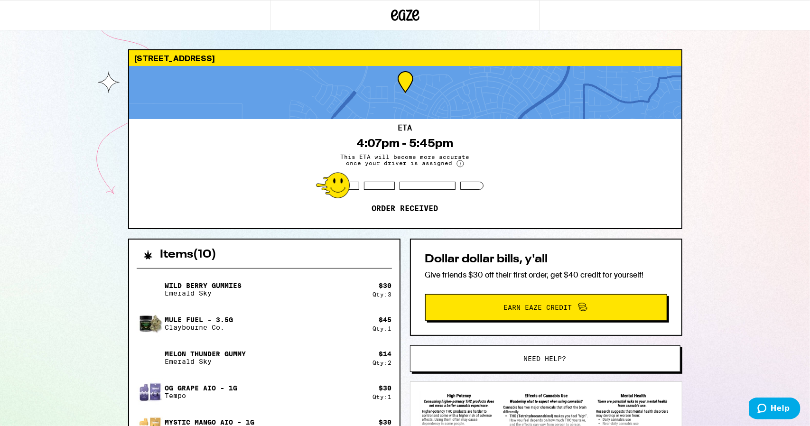
click at [643, 273] on p "Give friends $30 off their first order, get $40 credit for yourself!" at bounding box center [546, 275] width 242 height 10
drag, startPoint x: 301, startPoint y: 312, endPoint x: 306, endPoint y: 313, distance: 4.8
drag, startPoint x: 666, startPoint y: 187, endPoint x: 795, endPoint y: 266, distance: 151.2
click at [682, 193] on div "[STREET_ADDRESS] 4:07pm - 5:45pm This ETA will become more accurate once your d…" at bounding box center [405, 340] width 569 height 582
drag, startPoint x: 750, startPoint y: 233, endPoint x: 809, endPoint y: 215, distance: 62.4
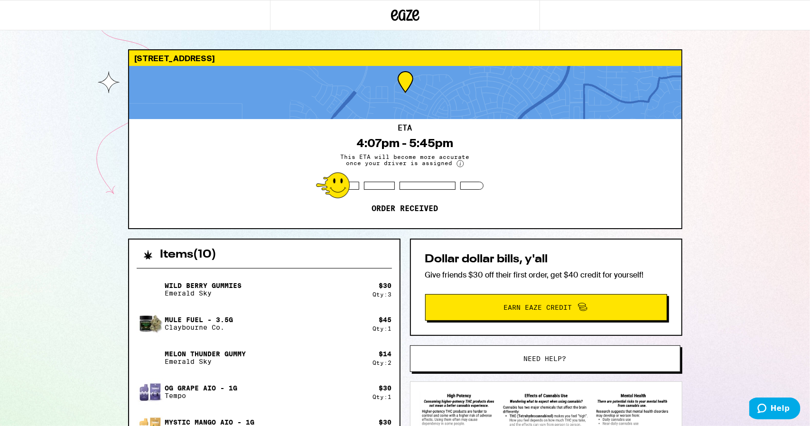
click at [753, 232] on div "[STREET_ADDRESS] 4:07pm - 5:45pm This ETA will become more accurate once your d…" at bounding box center [405, 315] width 810 height 631
drag, startPoint x: 740, startPoint y: 238, endPoint x: 445, endPoint y: 341, distance: 312.5
click at [669, 312] on div "[STREET_ADDRESS] 4:07pm - 5:45pm This ETA will become more accurate once your d…" at bounding box center [405, 315] width 810 height 631
drag, startPoint x: 272, startPoint y: 341, endPoint x: 282, endPoint y: 339, distance: 10.5
click at [274, 340] on div "Wild [PERSON_NAME] Gummies Emerald Sky $ 30 Qty: 3 Mule Fuel - 3.5g [PERSON_NAM…" at bounding box center [264, 374] width 255 height 197
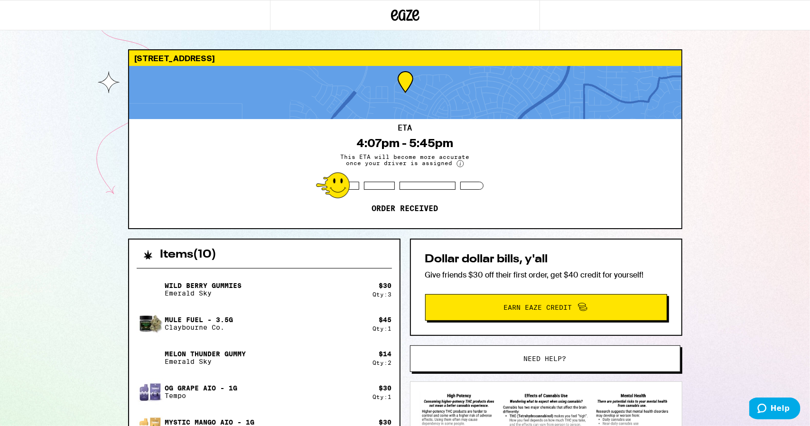
click at [751, 307] on div "[STREET_ADDRESS] 4:07pm - 5:45pm This ETA will become more accurate once your d…" at bounding box center [405, 315] width 810 height 631
drag, startPoint x: 718, startPoint y: 339, endPoint x: 699, endPoint y: 413, distance: 76.5
drag, startPoint x: 371, startPoint y: 163, endPoint x: 345, endPoint y: 193, distance: 39.4
click at [367, 171] on div "ETA 4:07pm - 5:45pm This ETA will become more accurate once your driver is assi…" at bounding box center [405, 173] width 552 height 109
click at [345, 193] on div at bounding box center [333, 185] width 34 height 26
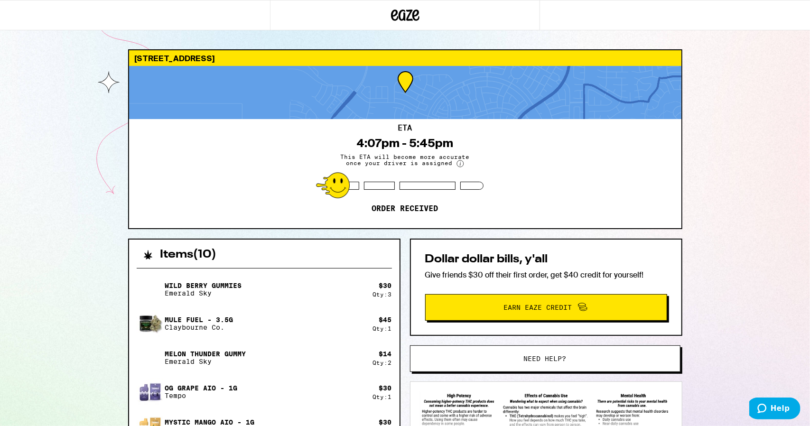
drag, startPoint x: 345, startPoint y: 193, endPoint x: 356, endPoint y: 183, distance: 15.1
click at [345, 193] on div at bounding box center [333, 185] width 34 height 26
click at [375, 158] on span "This ETA will become more accurate once your driver is assigned" at bounding box center [405, 161] width 142 height 14
drag, startPoint x: 368, startPoint y: 149, endPoint x: 436, endPoint y: 146, distance: 68.9
click at [436, 146] on div "ETA 4:07pm - 5:45pm This ETA will become more accurate once your driver is assi…" at bounding box center [405, 173] width 552 height 109
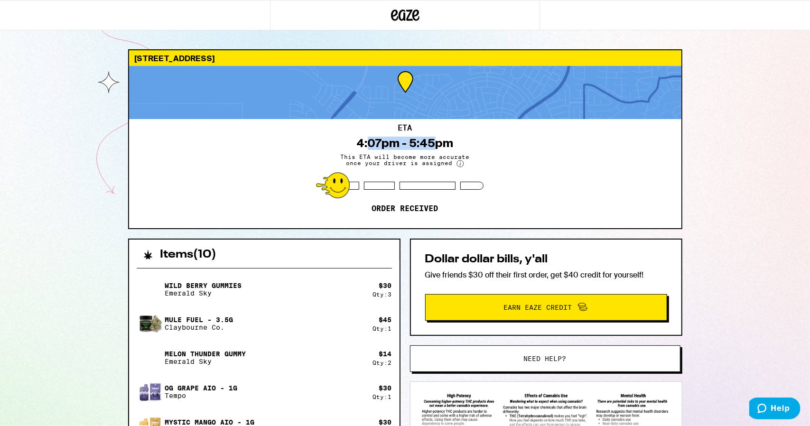
click at [436, 146] on div "4:07pm - 5:45pm" at bounding box center [405, 143] width 97 height 13
drag, startPoint x: 437, startPoint y: 145, endPoint x: 346, endPoint y: 140, distance: 91.2
click at [377, 143] on div "4:07pm - 5:45pm" at bounding box center [405, 143] width 97 height 13
click at [346, 140] on div "ETA 4:07pm - 5:45pm This ETA will become more accurate once your driver is assi…" at bounding box center [405, 173] width 552 height 109
drag, startPoint x: 356, startPoint y: 138, endPoint x: 455, endPoint y: 143, distance: 99.7
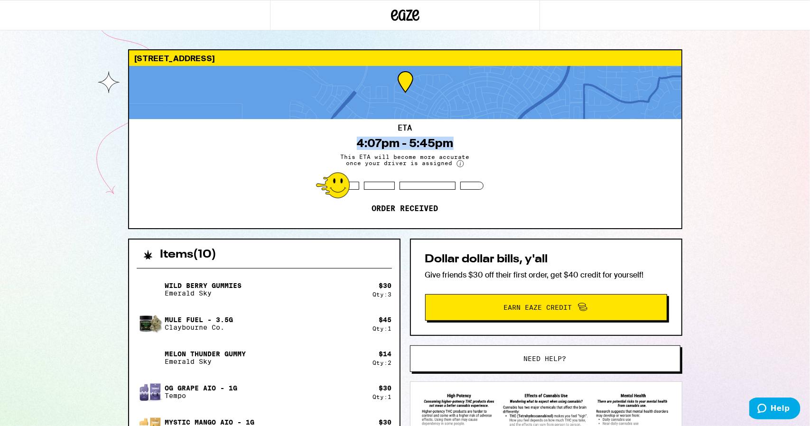
click at [455, 143] on div "ETA 4:07pm - 5:45pm This ETA will become more accurate once your driver is assi…" at bounding box center [405, 173] width 552 height 109
drag, startPoint x: 429, startPoint y: 143, endPoint x: 360, endPoint y: 139, distance: 69.3
click at [360, 139] on div "4:07pm - 5:45pm" at bounding box center [405, 143] width 97 height 13
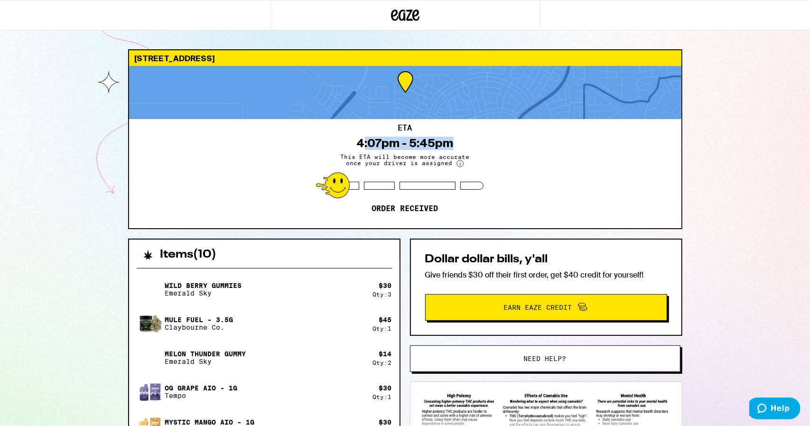
drag, startPoint x: 364, startPoint y: 141, endPoint x: 456, endPoint y: 148, distance: 92.3
click at [456, 148] on div "ETA 4:07pm - 5:45pm This ETA will become more accurate once your driver is assi…" at bounding box center [405, 173] width 552 height 109
drag, startPoint x: 442, startPoint y: 150, endPoint x: 349, endPoint y: 150, distance: 93.0
click at [349, 150] on div "ETA 4:07pm - 5:45pm This ETA will become more accurate once your driver is assi…" at bounding box center [405, 173] width 552 height 109
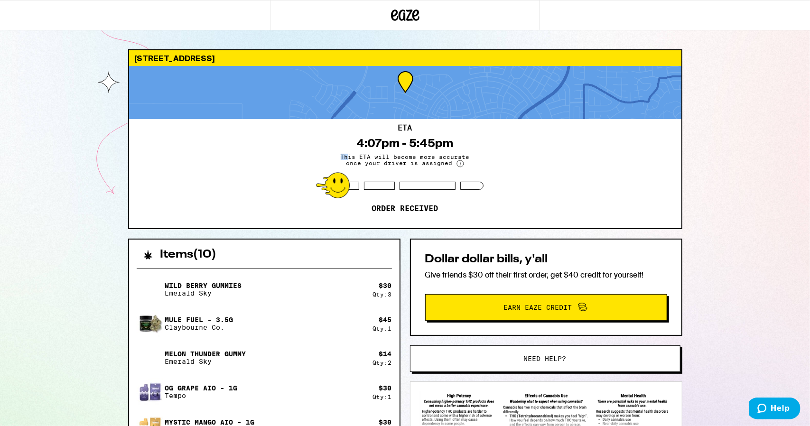
click at [350, 150] on div "ETA 4:07pm - 5:45pm This ETA will become more accurate once your driver is assi…" at bounding box center [405, 173] width 552 height 109
drag, startPoint x: 357, startPoint y: 146, endPoint x: 482, endPoint y: 151, distance: 124.9
click at [482, 151] on div "ETA 4:07pm - 5:45pm This ETA will become more accurate once your driver is assi…" at bounding box center [405, 173] width 552 height 109
